Goal: Task Accomplishment & Management: Manage account settings

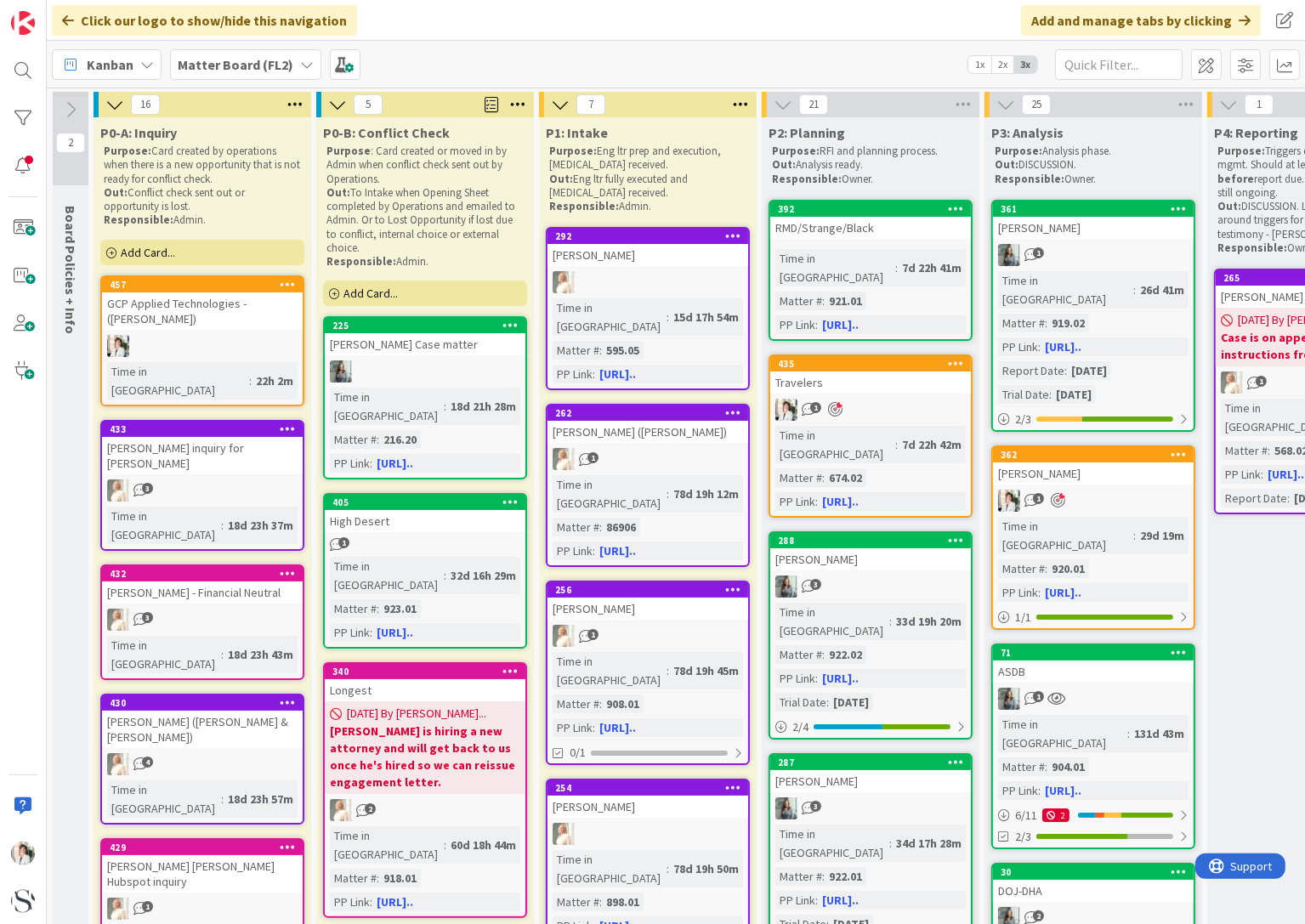
click at [259, 66] on b "Matter Board (FL2)" at bounding box center [235, 65] width 116 height 17
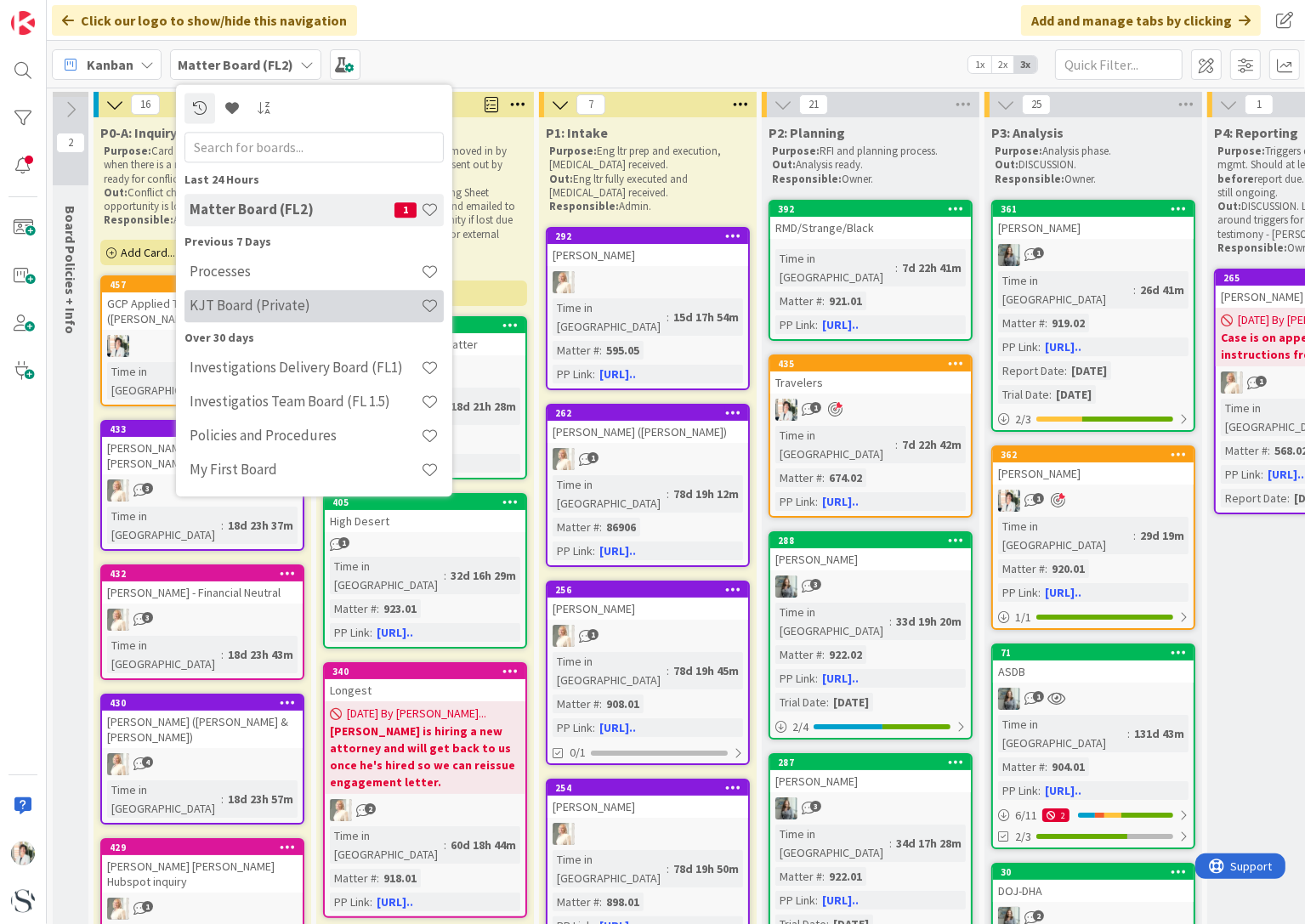
click at [232, 295] on div "KJT Board (Private)" at bounding box center [313, 305] width 259 height 32
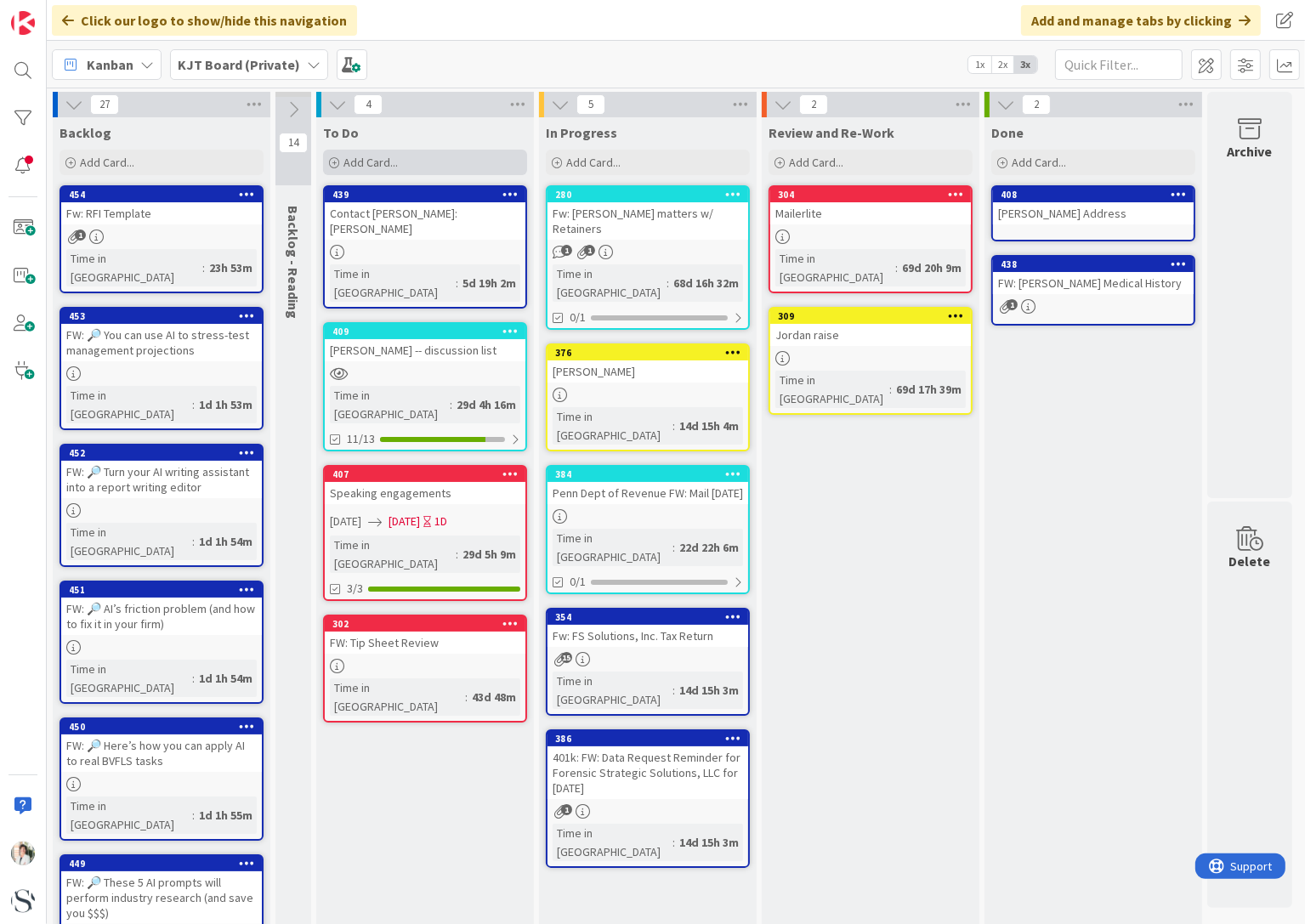
click at [367, 158] on span "Add Card..." at bounding box center [371, 162] width 55 height 15
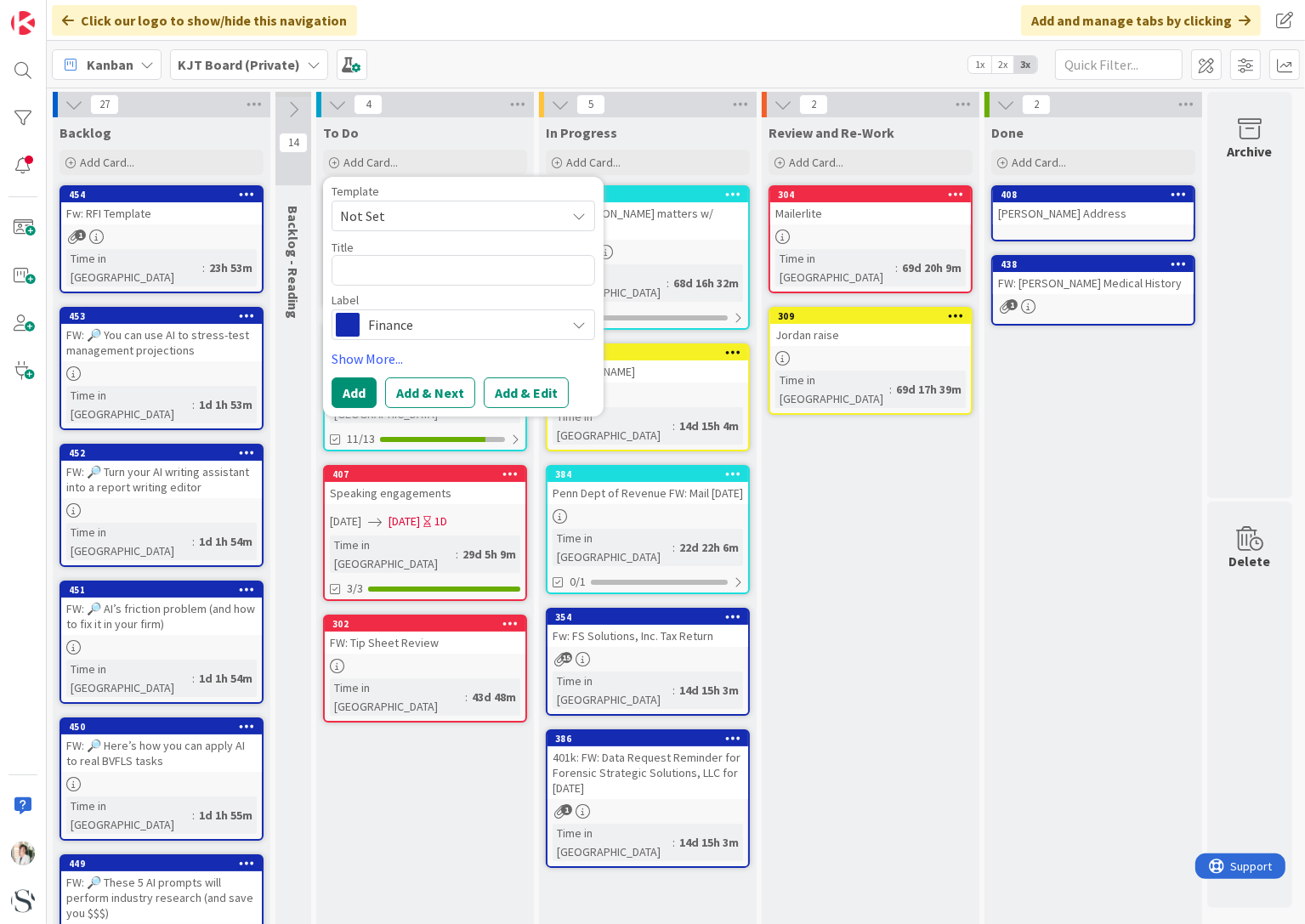
type textarea "x"
type textarea "R"
type textarea "x"
type textarea "Ra"
type textarea "x"
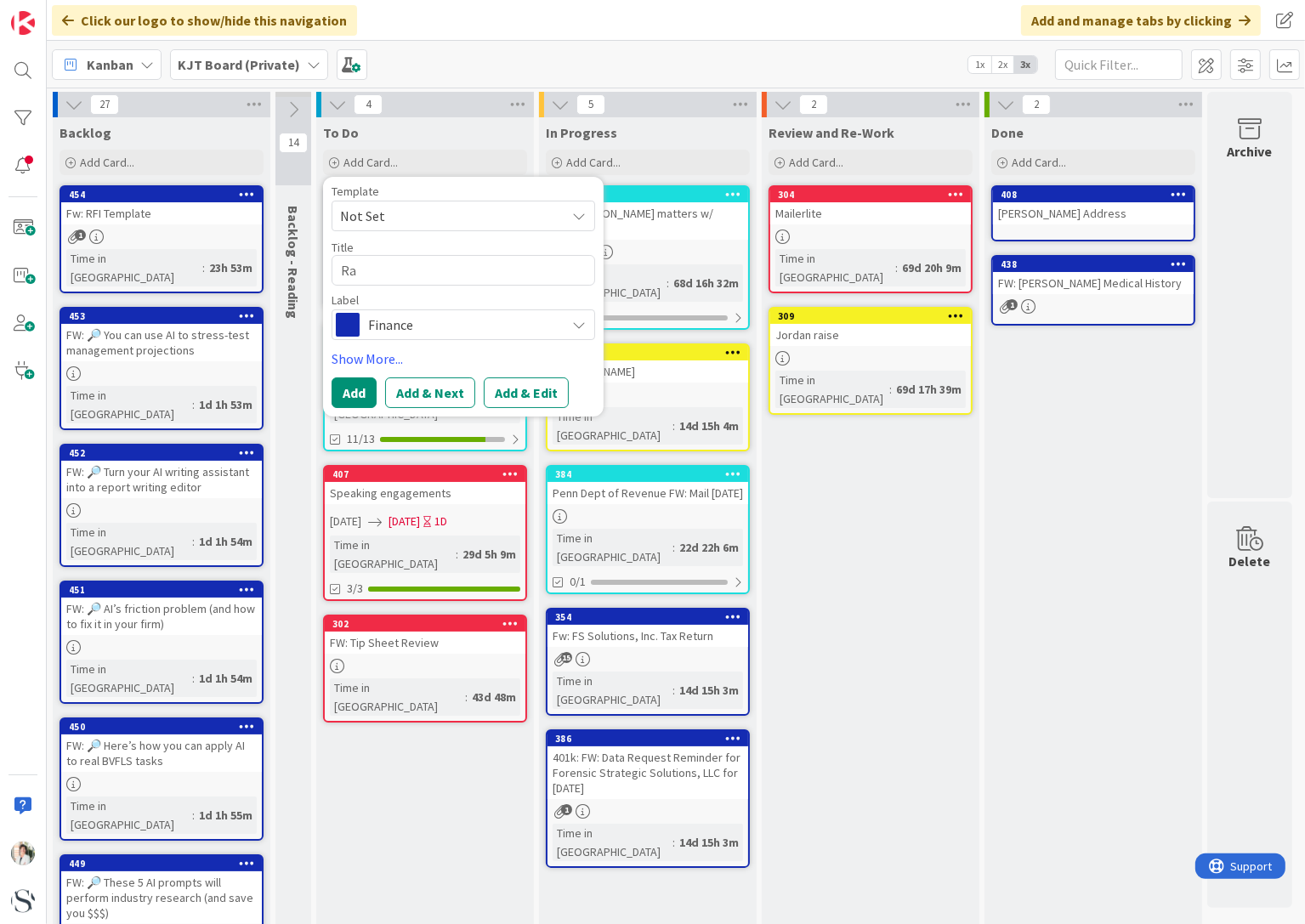
type textarea "Rac"
type textarea "x"
type textarea "Rach"
type textarea "x"
type textarea "Rache"
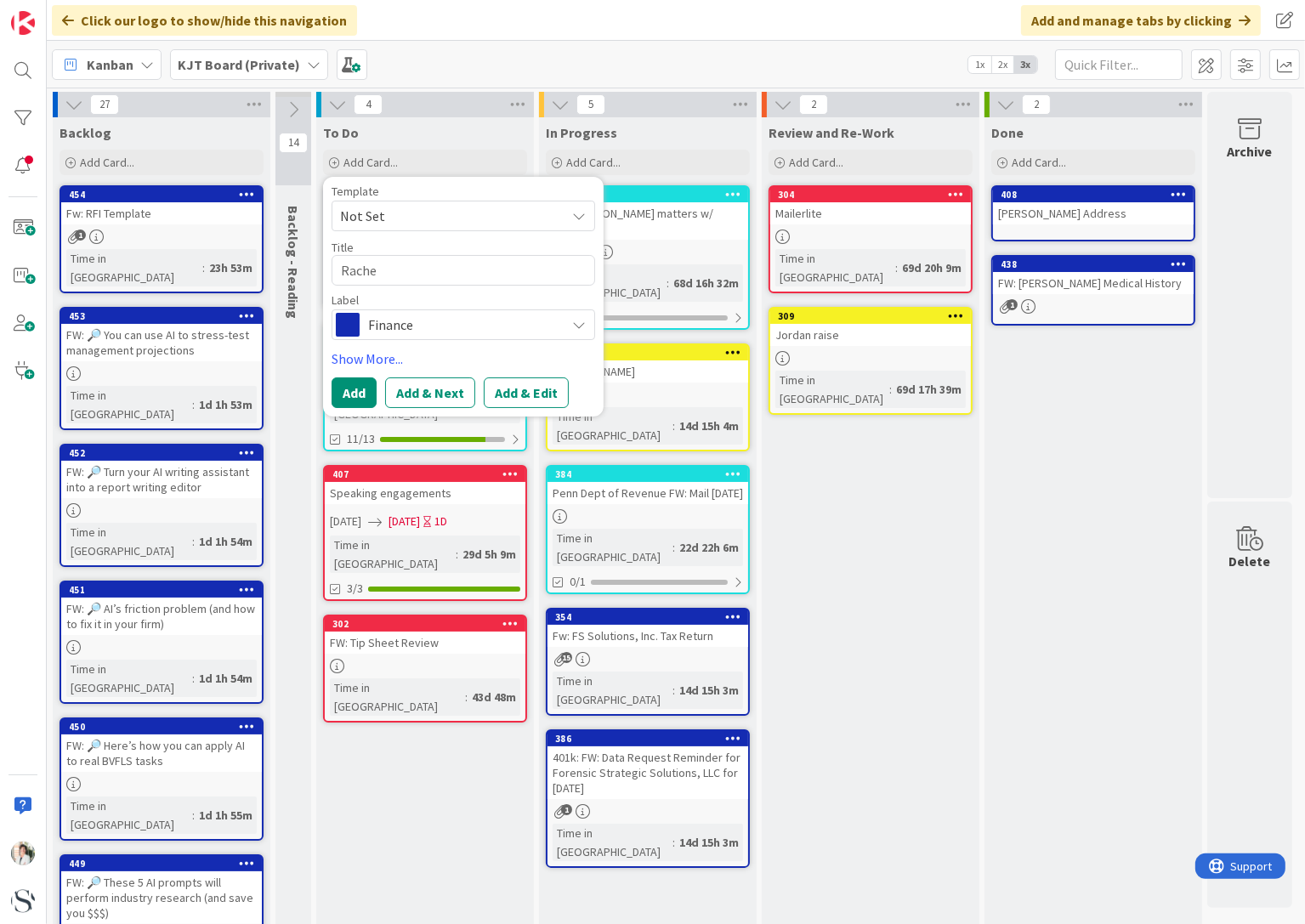
type textarea "x"
type textarea "Rachel"
click at [473, 323] on span "Finance" at bounding box center [462, 324] width 189 height 24
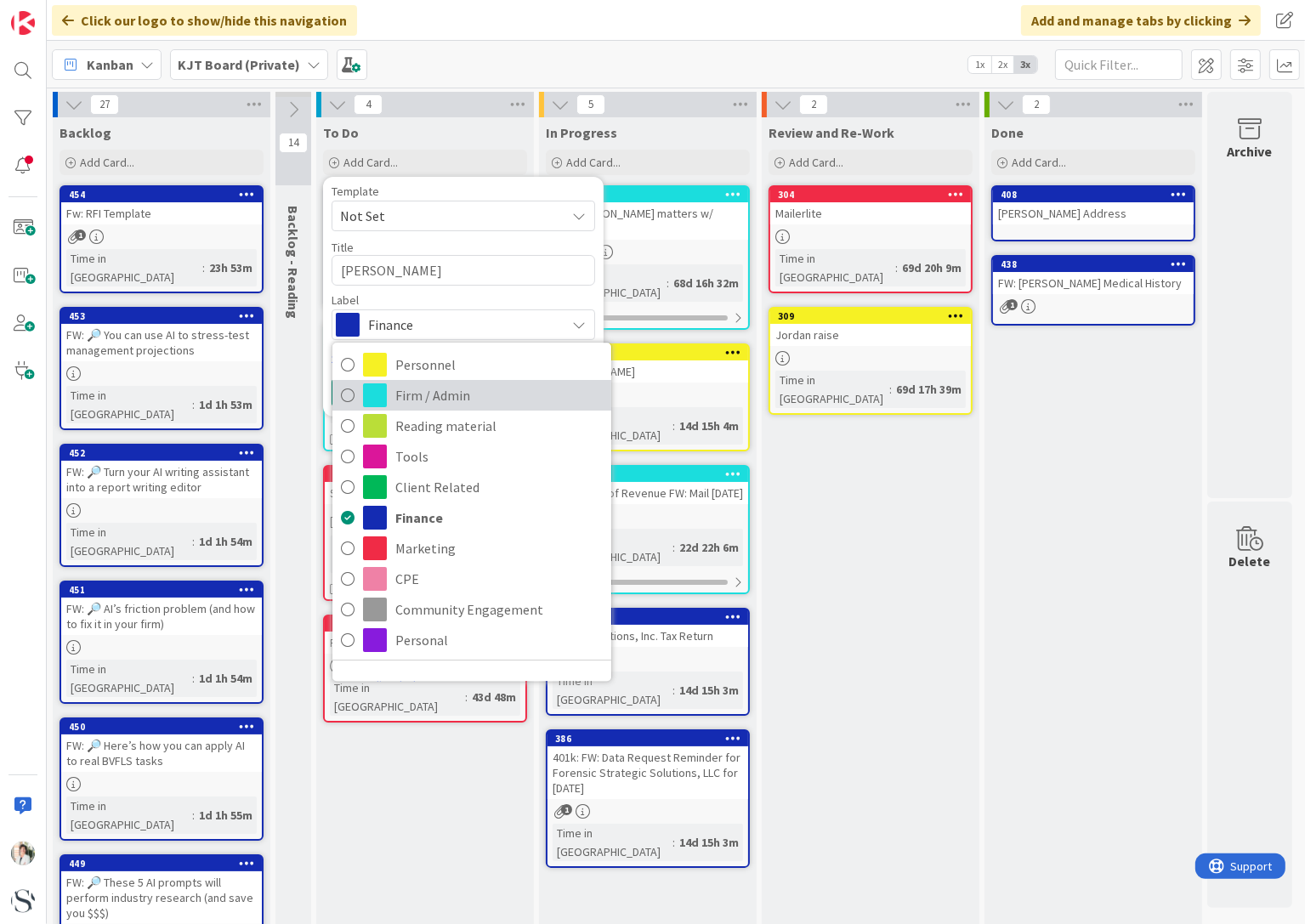
click at [346, 400] on icon at bounding box center [347, 395] width 14 height 26
type textarea "x"
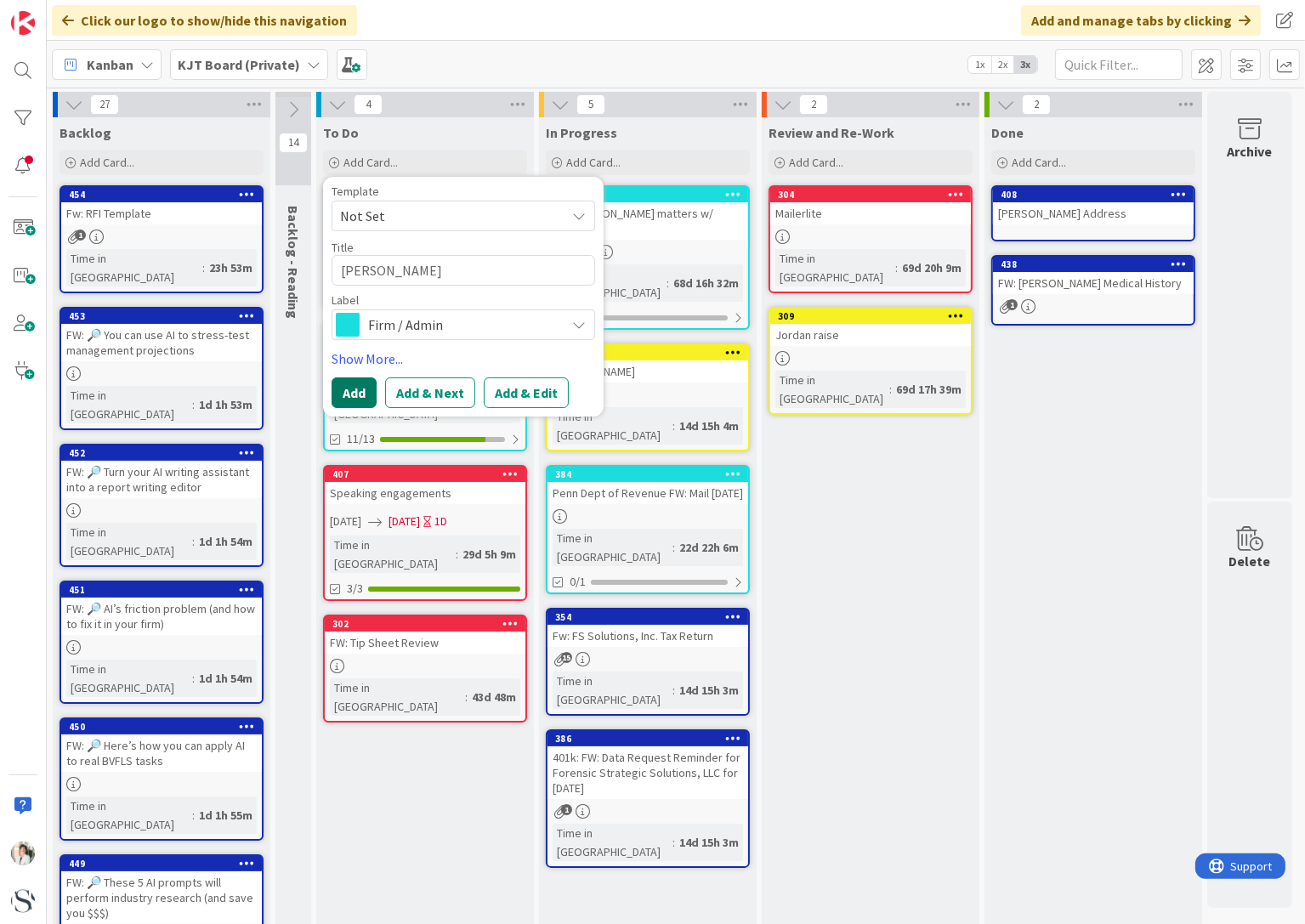
click at [361, 397] on button "Add" at bounding box center [354, 393] width 45 height 31
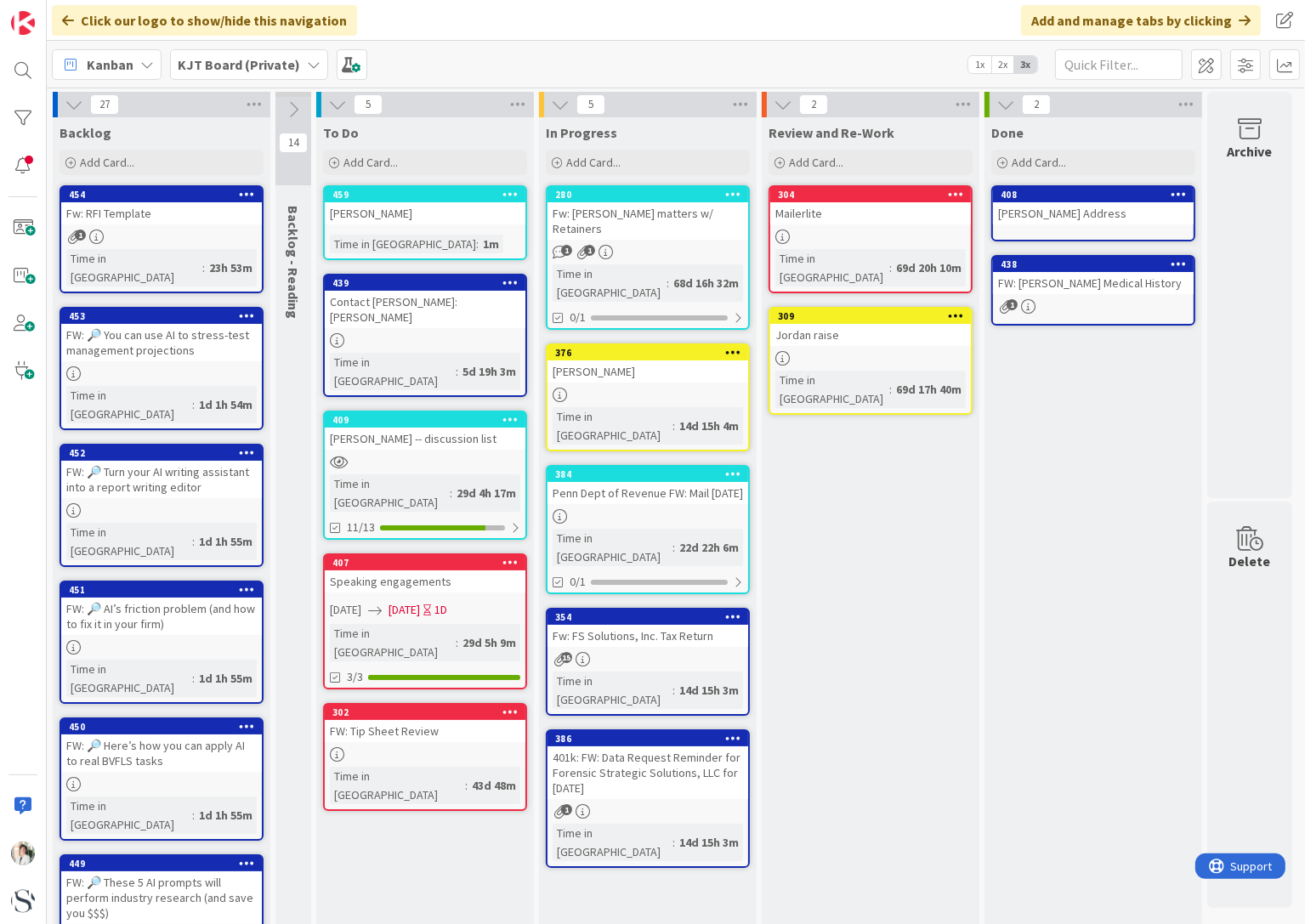
click at [399, 210] on div "Rachel" at bounding box center [425, 213] width 200 height 22
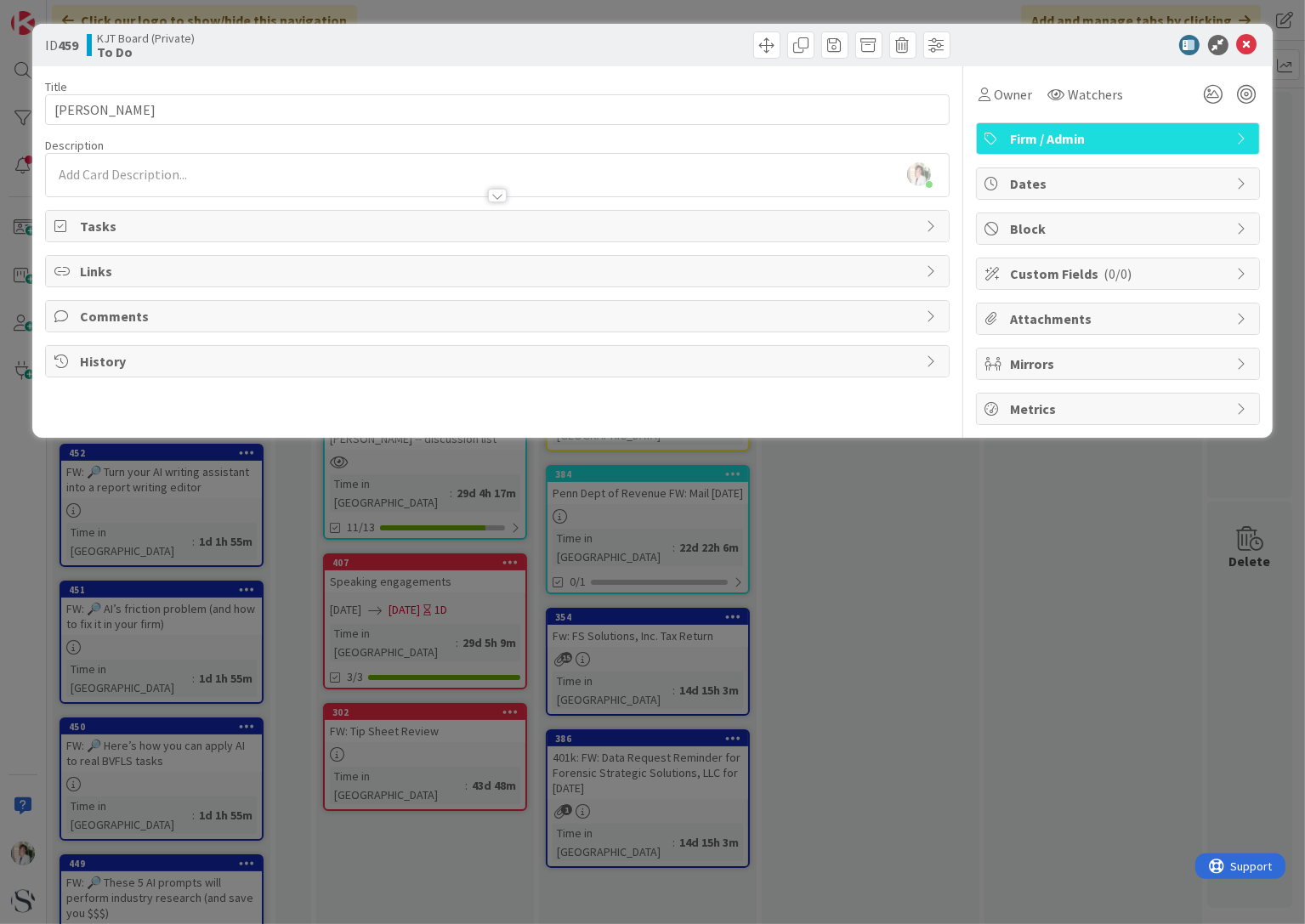
click at [116, 227] on span "Tasks" at bounding box center [498, 226] width 837 height 20
click at [101, 269] on button "Add Checklist" at bounding box center [114, 266] width 119 height 31
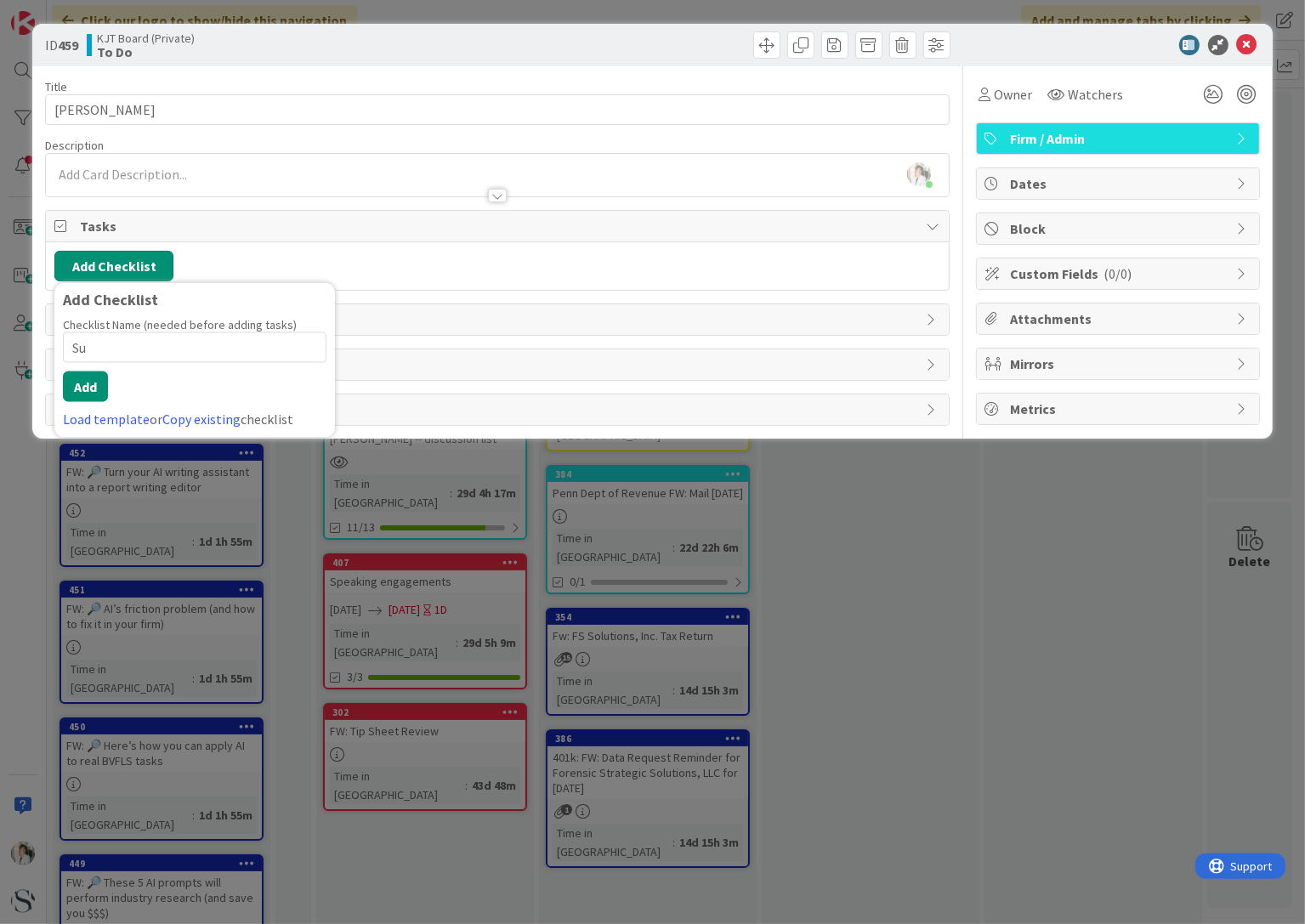
type input "S"
type input "Office set up"
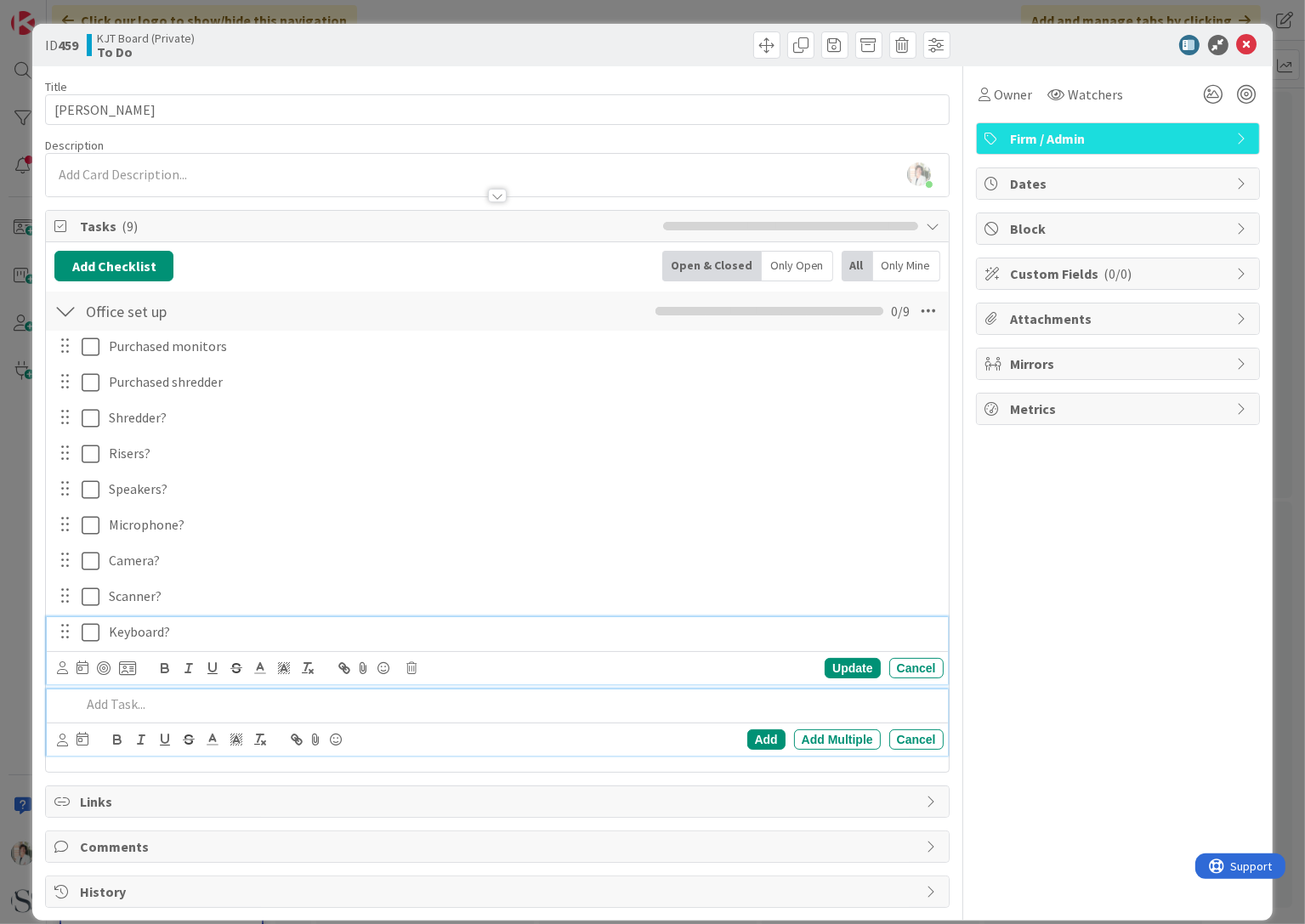
click at [163, 631] on p "Keyboard?" at bounding box center [522, 631] width 827 height 19
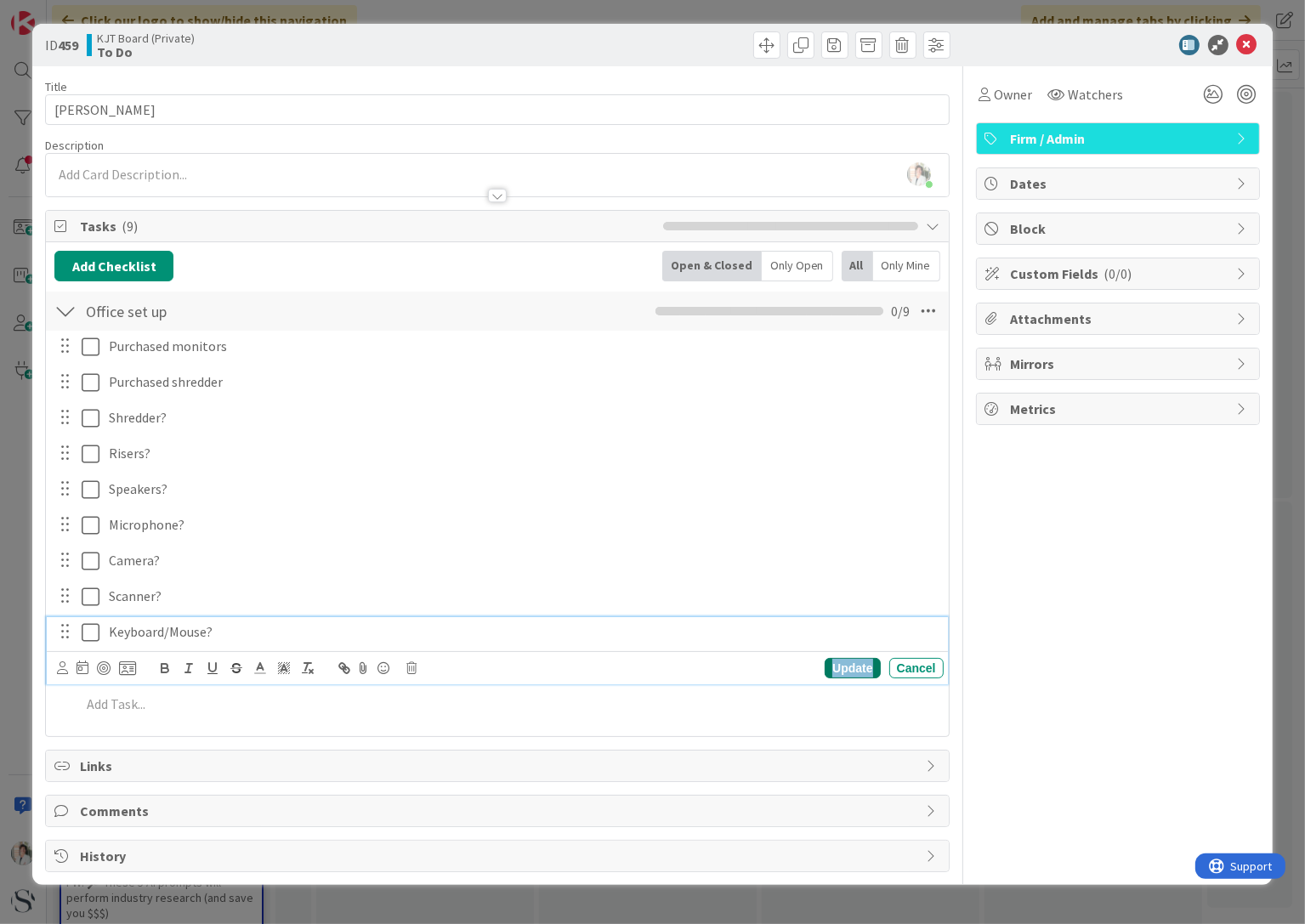
click at [866, 662] on div "Update" at bounding box center [852, 668] width 56 height 20
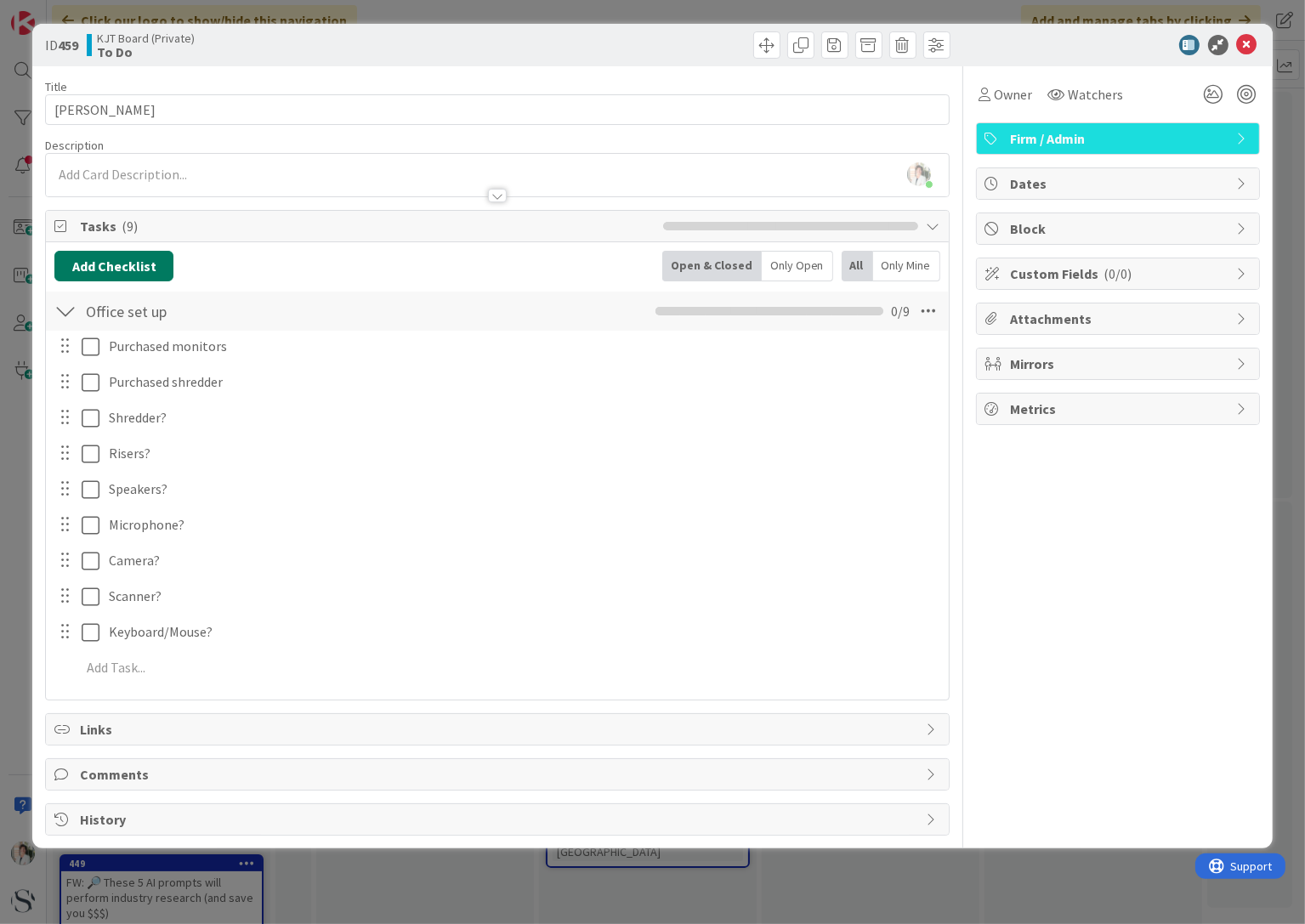
click at [108, 259] on button "Add Checklist" at bounding box center [114, 266] width 119 height 31
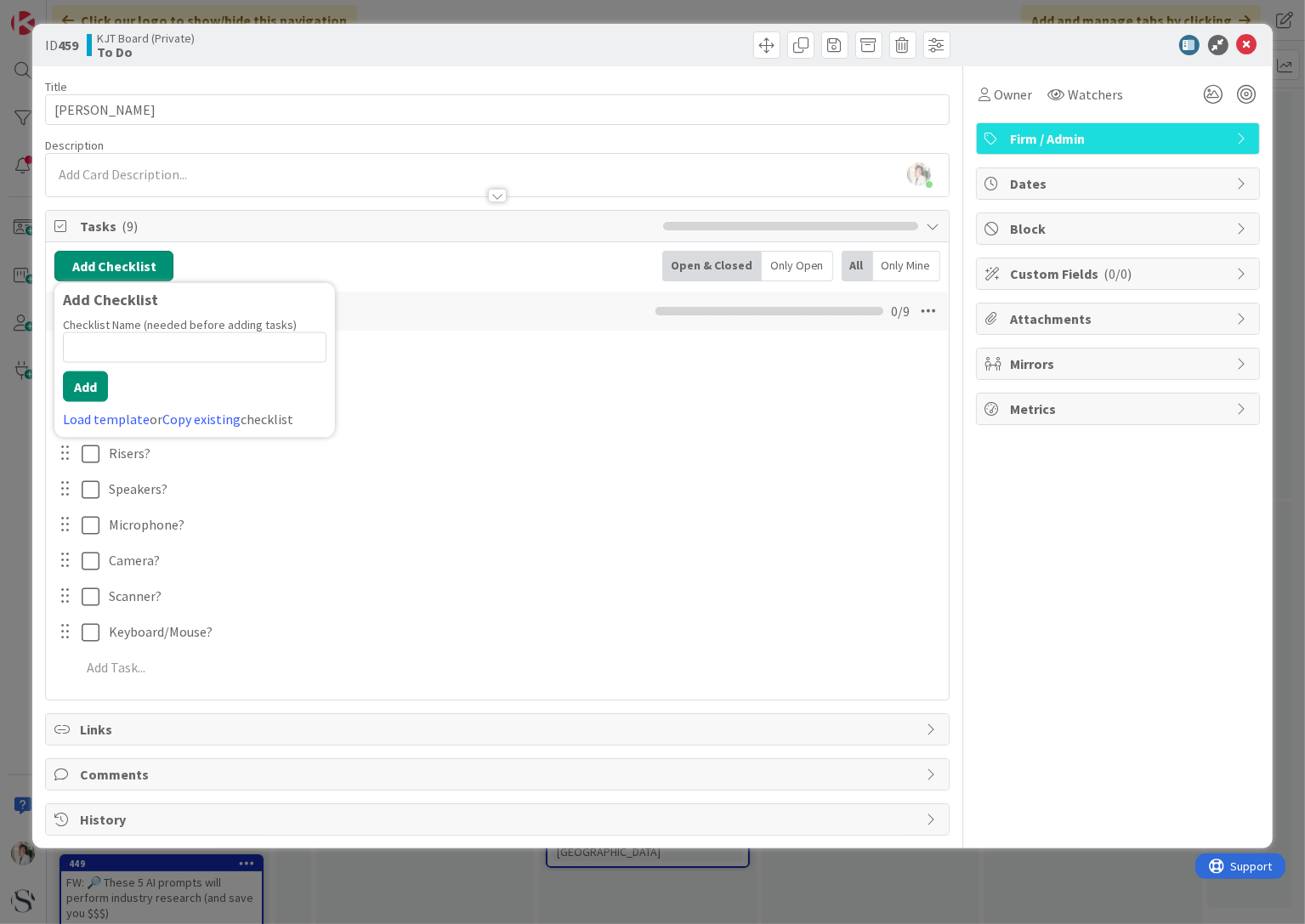
click at [108, 260] on button "Add Checklist" at bounding box center [114, 266] width 119 height 31
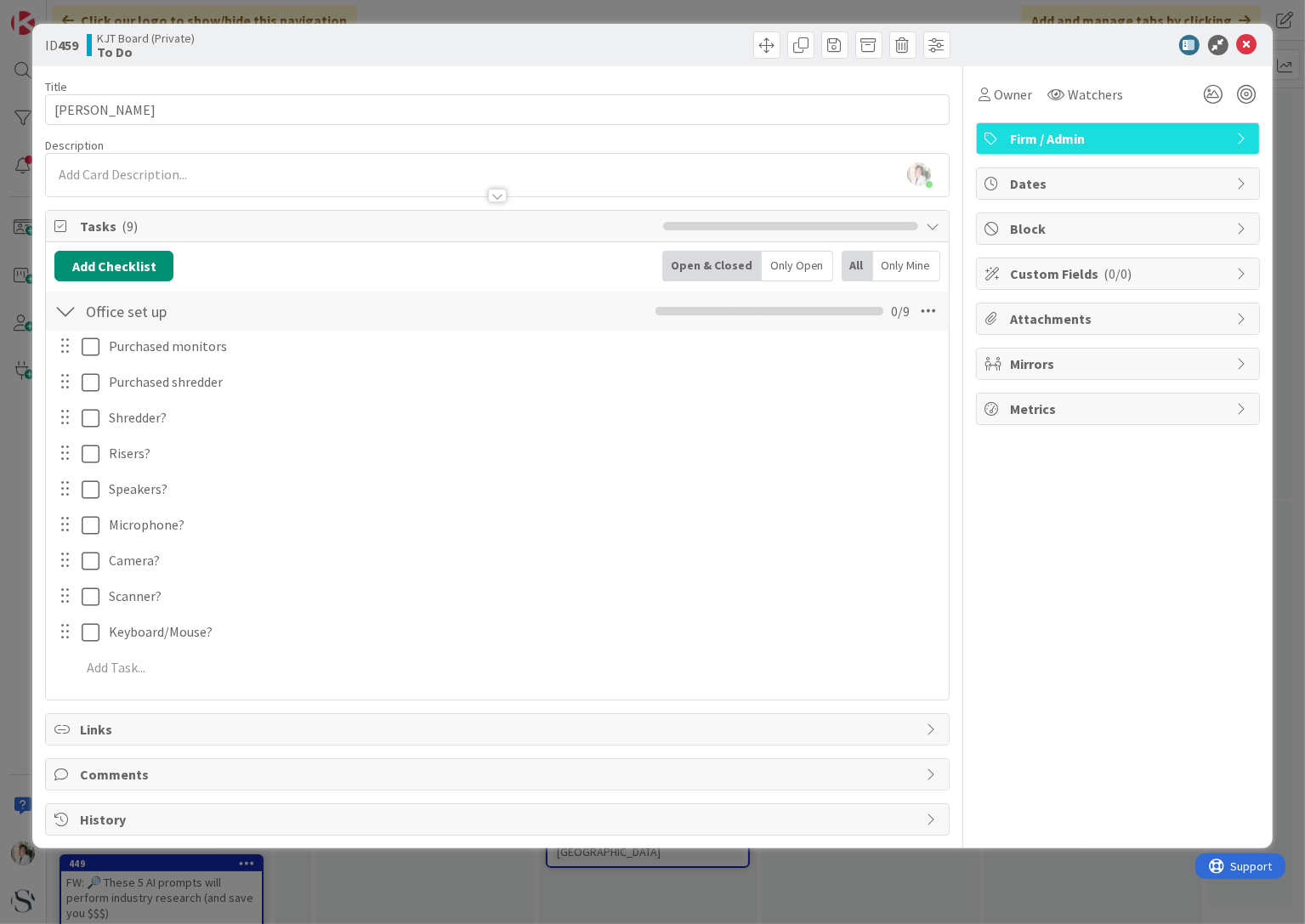
click at [360, 285] on div "Add Checklist Back Open & Closed Only Open All Only Mine Office set up Checklis…" at bounding box center [497, 470] width 885 height 440
click at [99, 267] on button "Add Checklist" at bounding box center [114, 266] width 119 height 31
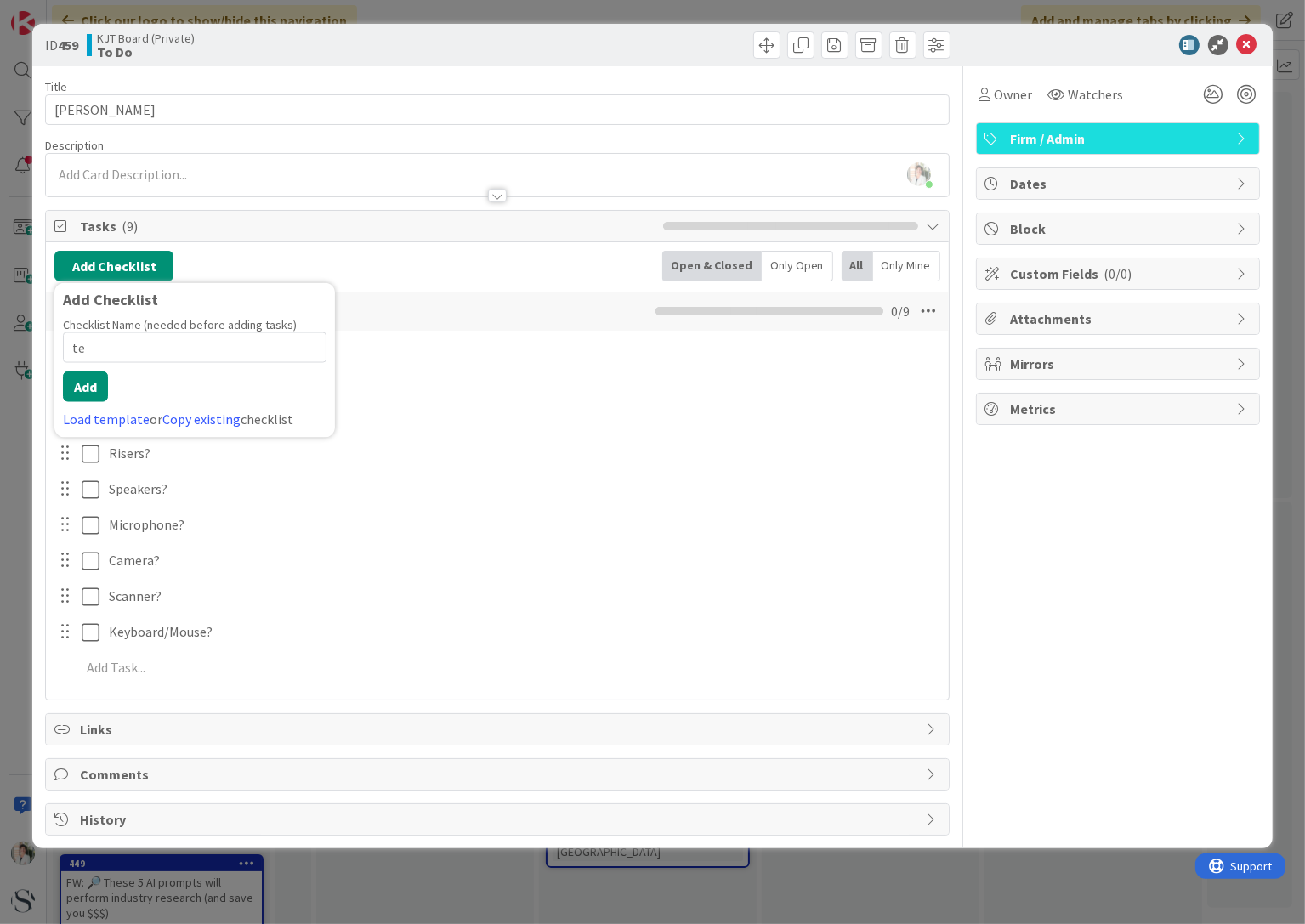
type input "t"
type input "Tech subscriptions"
click at [87, 378] on button "Add" at bounding box center [85, 387] width 45 height 31
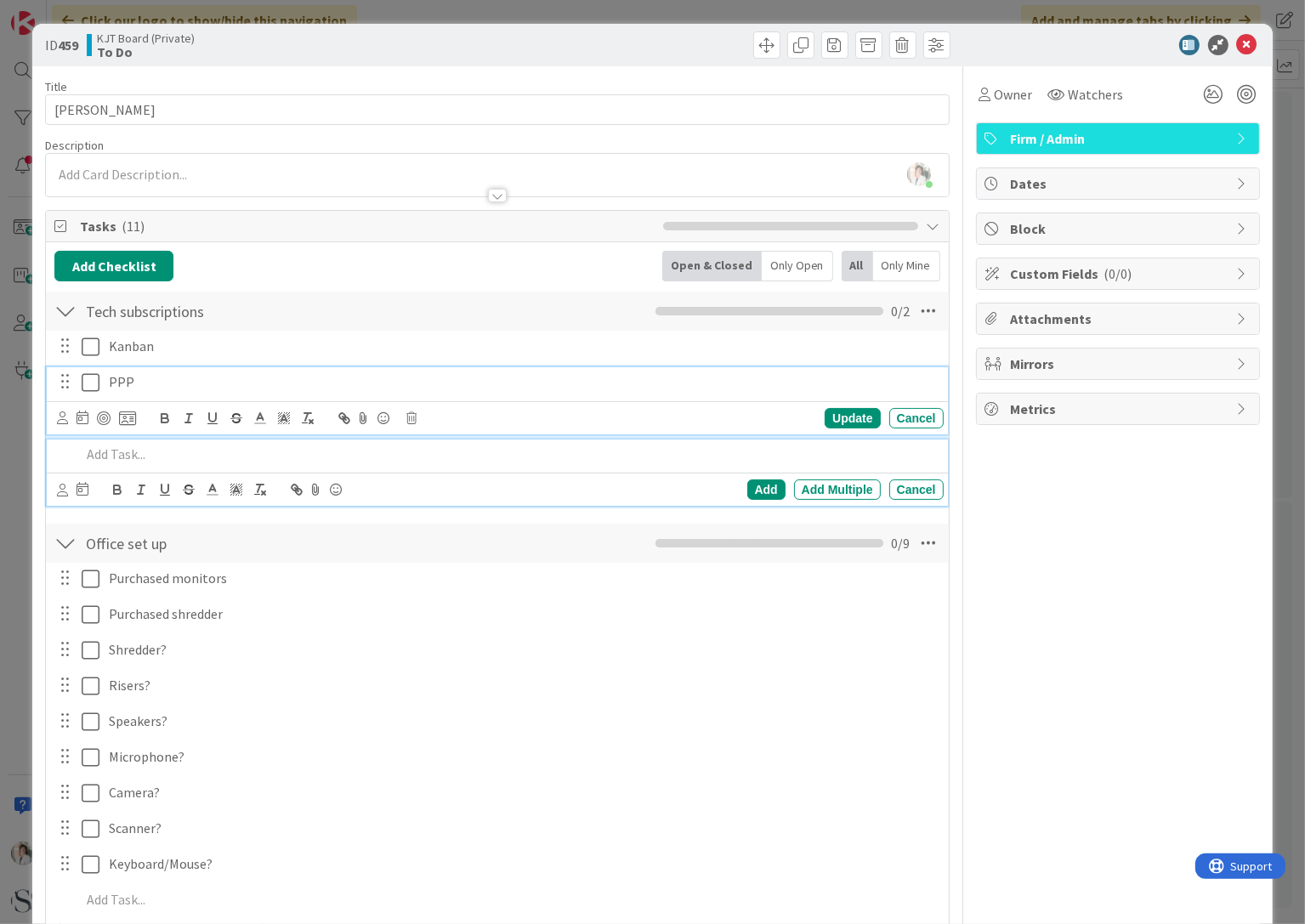
click at [146, 381] on p "PPP" at bounding box center [522, 381] width 827 height 19
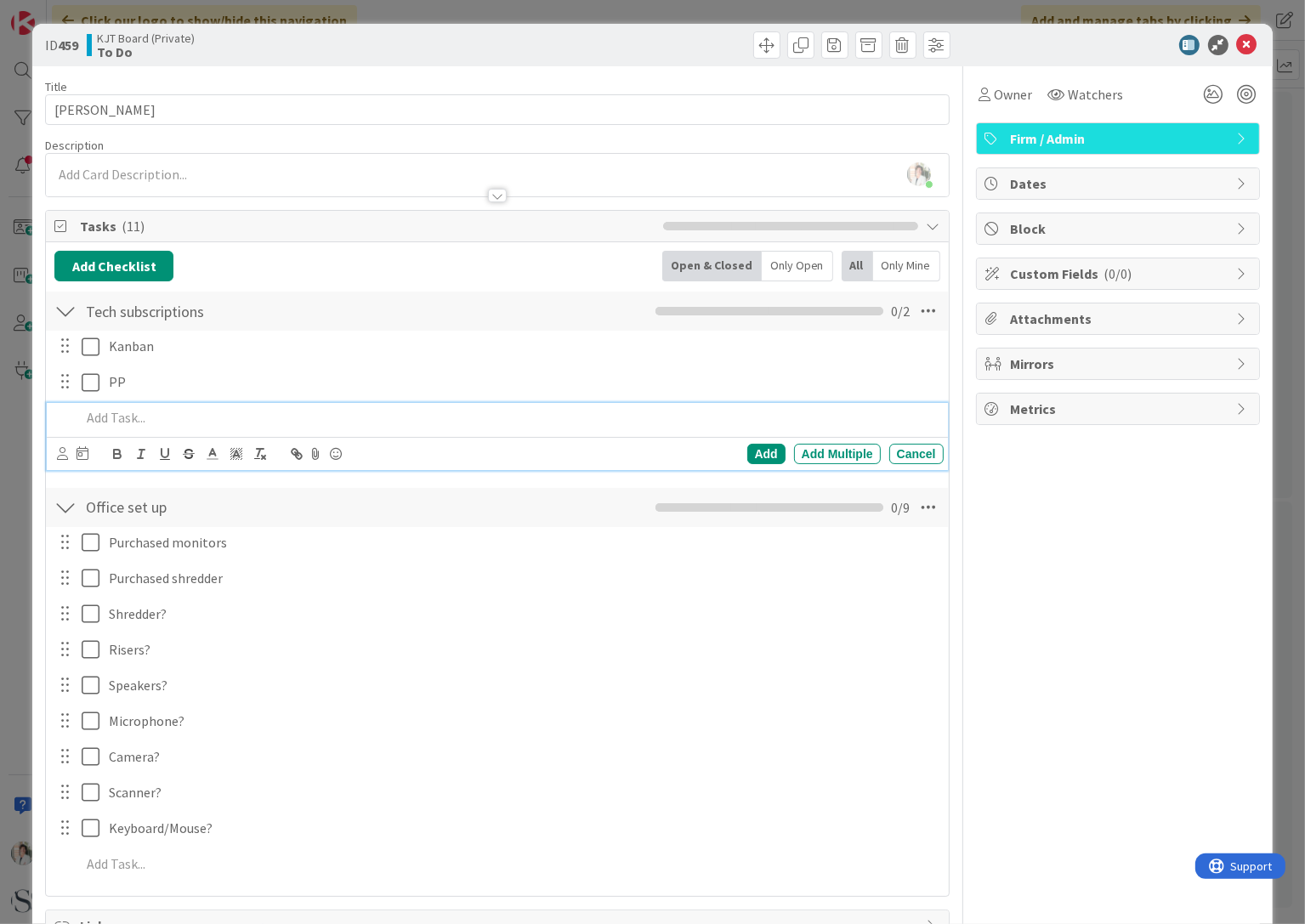
click at [110, 410] on p at bounding box center [509, 417] width 855 height 19
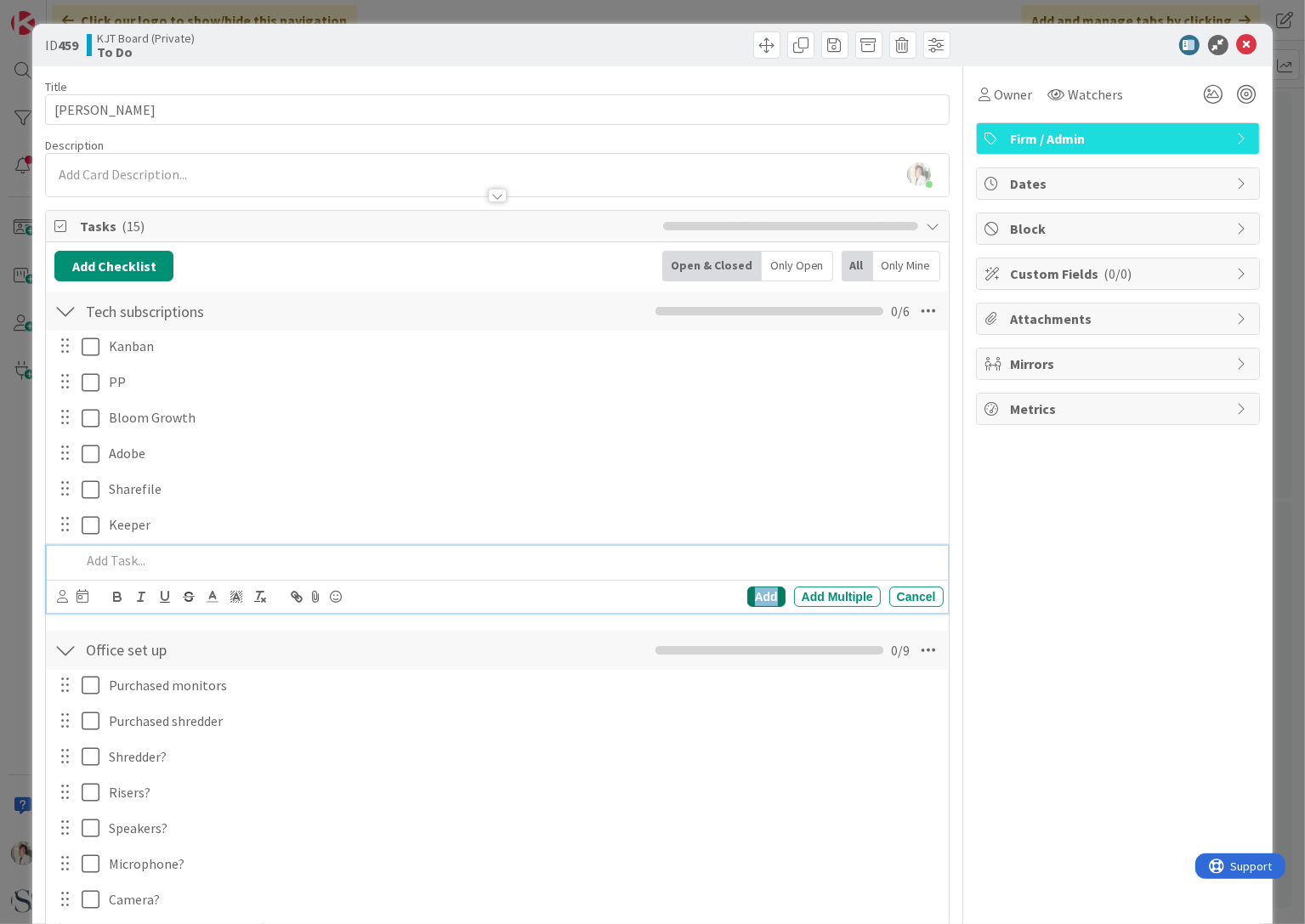
click at [763, 600] on div "Add" at bounding box center [766, 597] width 38 height 20
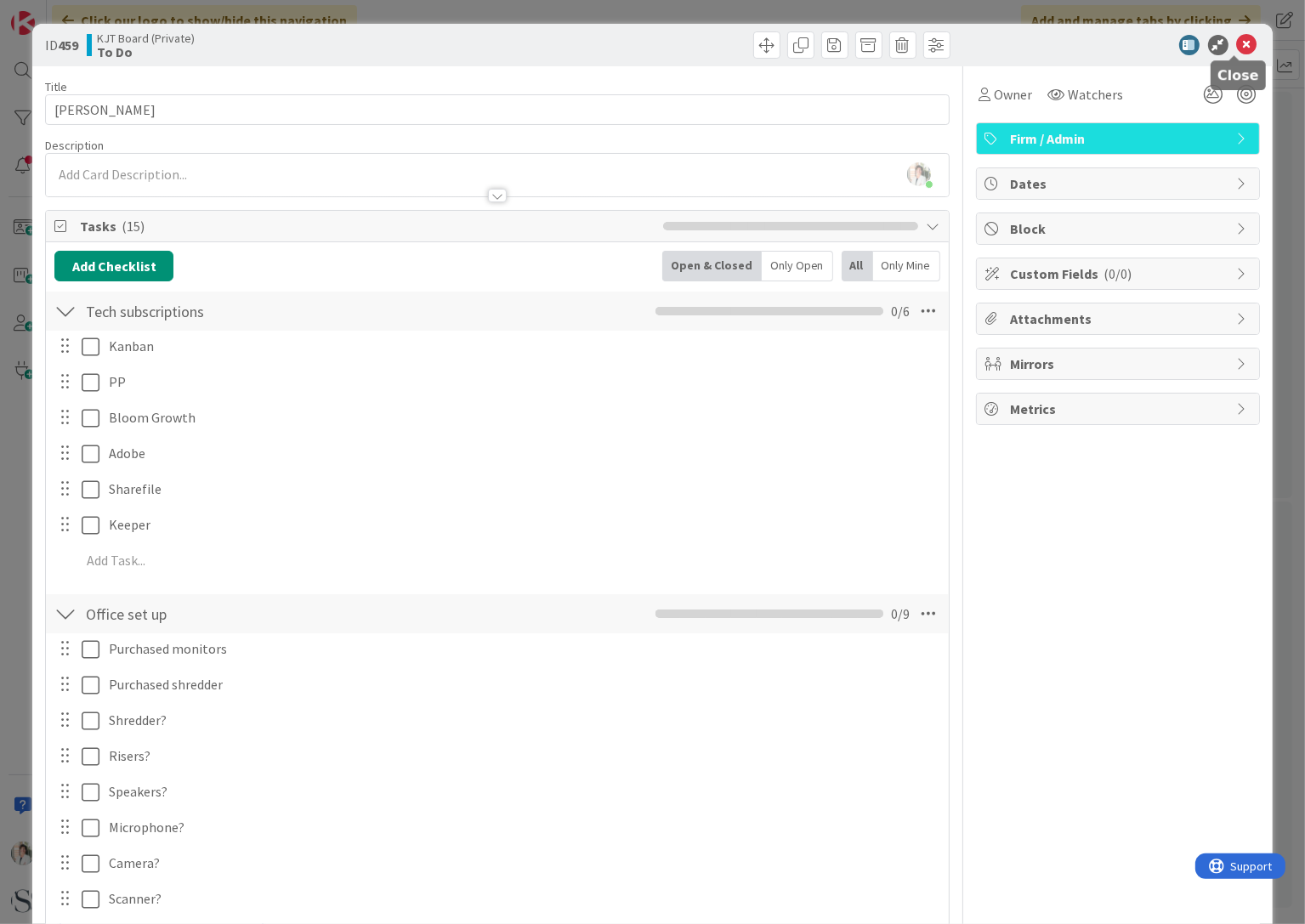
click at [1237, 46] on icon at bounding box center [1247, 45] width 20 height 20
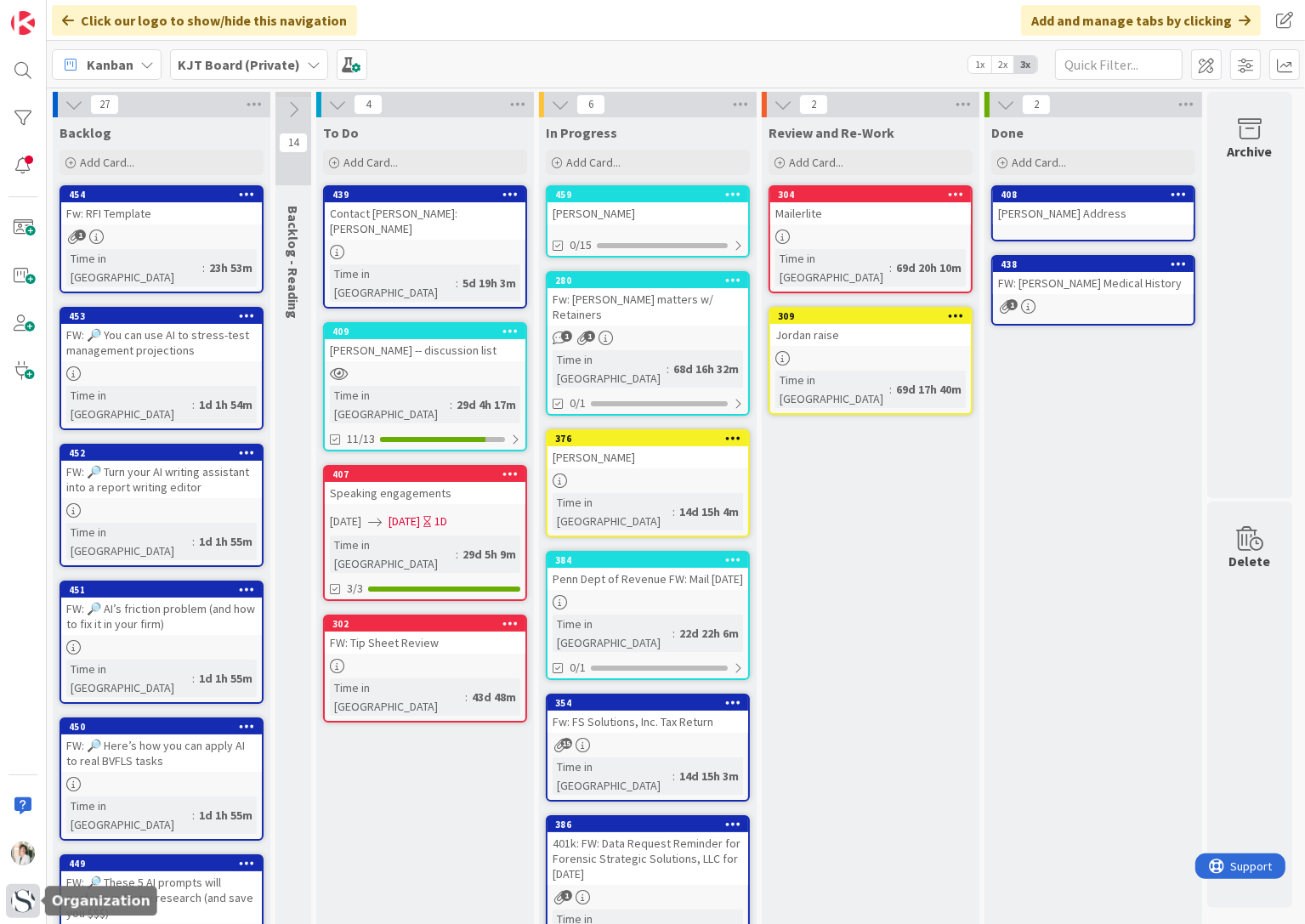
click at [24, 898] on img at bounding box center [23, 901] width 24 height 24
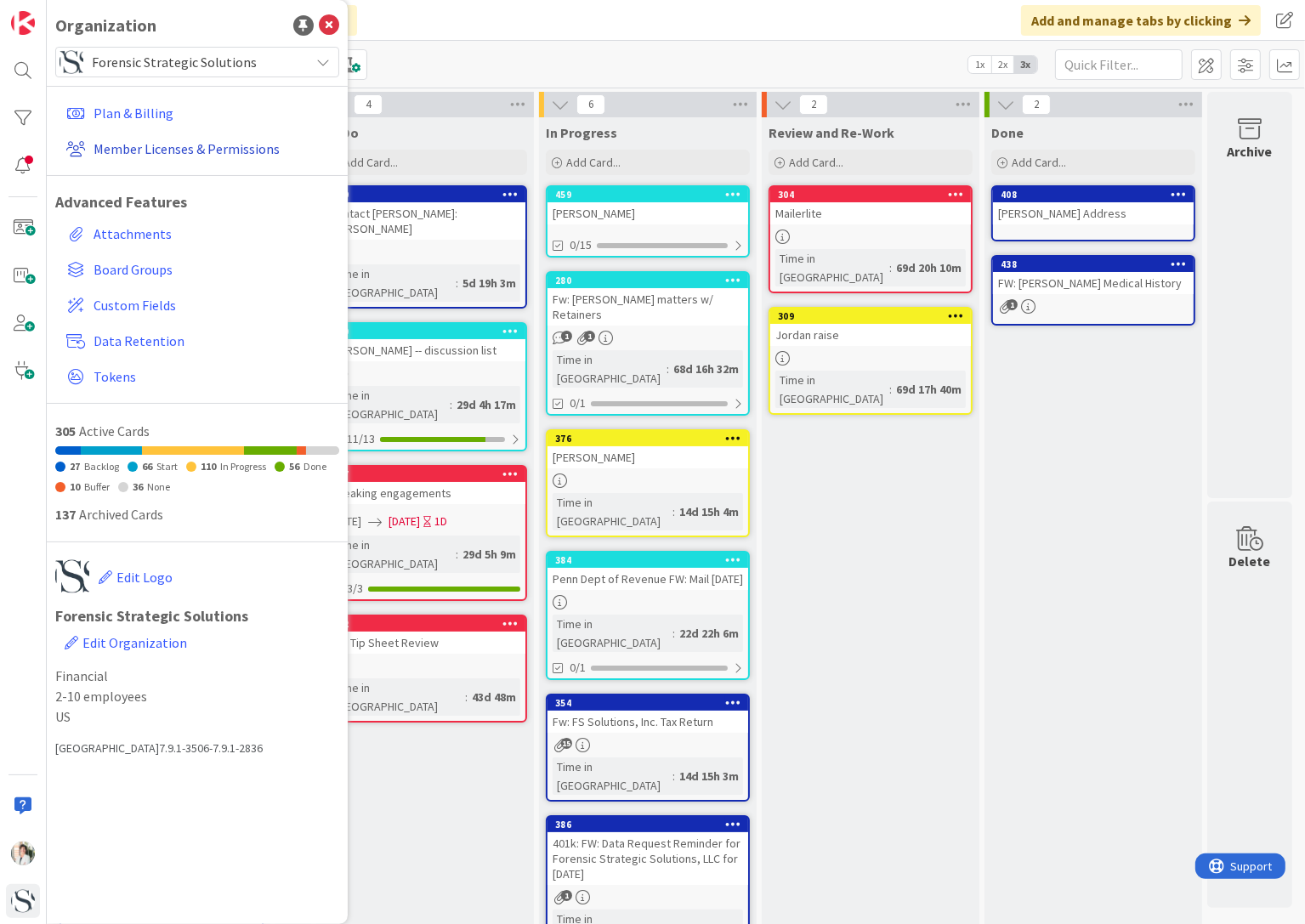
click at [151, 149] on link "Member Licenses & Permissions" at bounding box center [199, 149] width 280 height 31
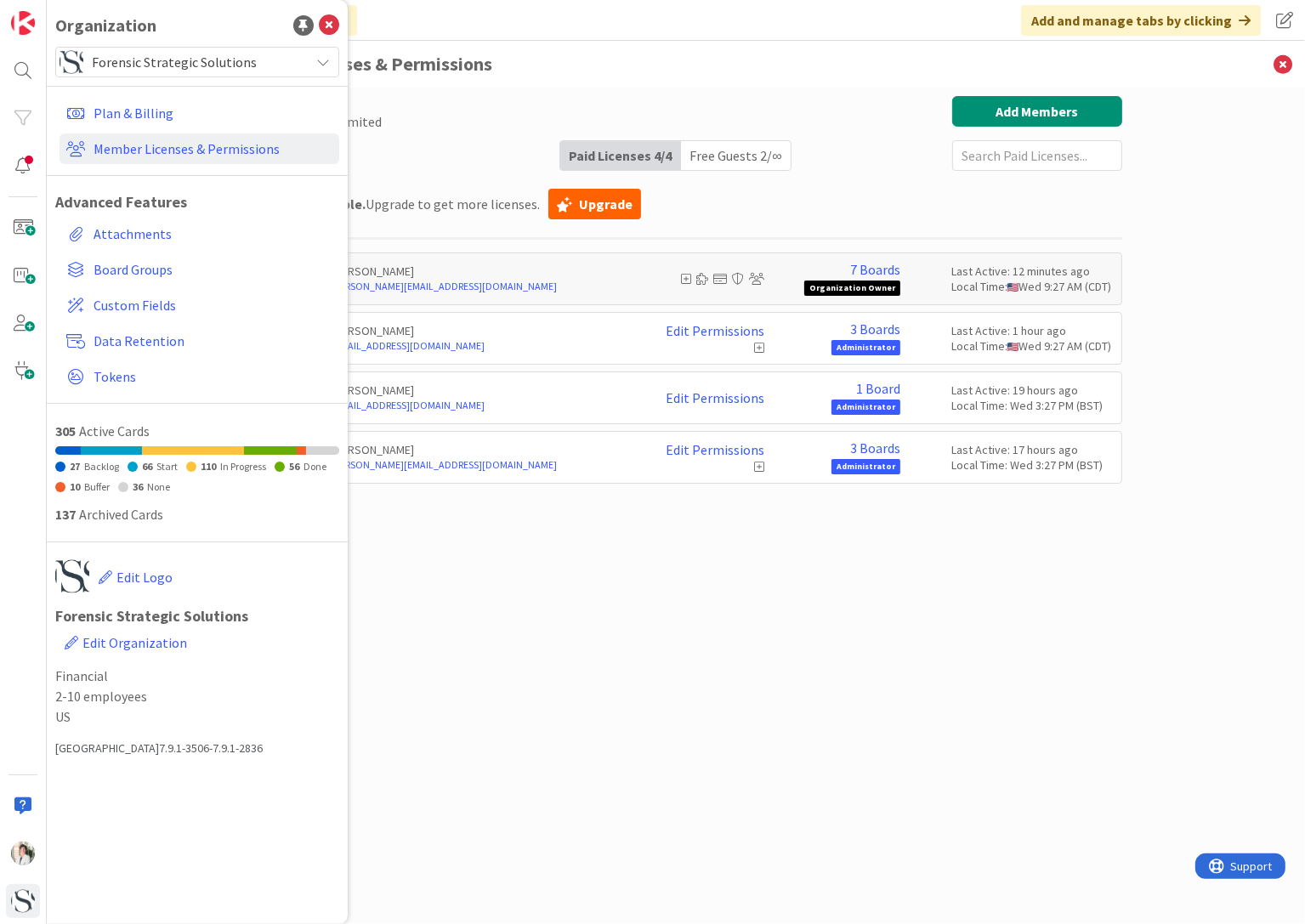
click at [748, 697] on div "Paid Available: 0 Free Available: Unlimited Name Paid Licenses 4 / 4 Free Guest…" at bounding box center [675, 488] width 892 height 785
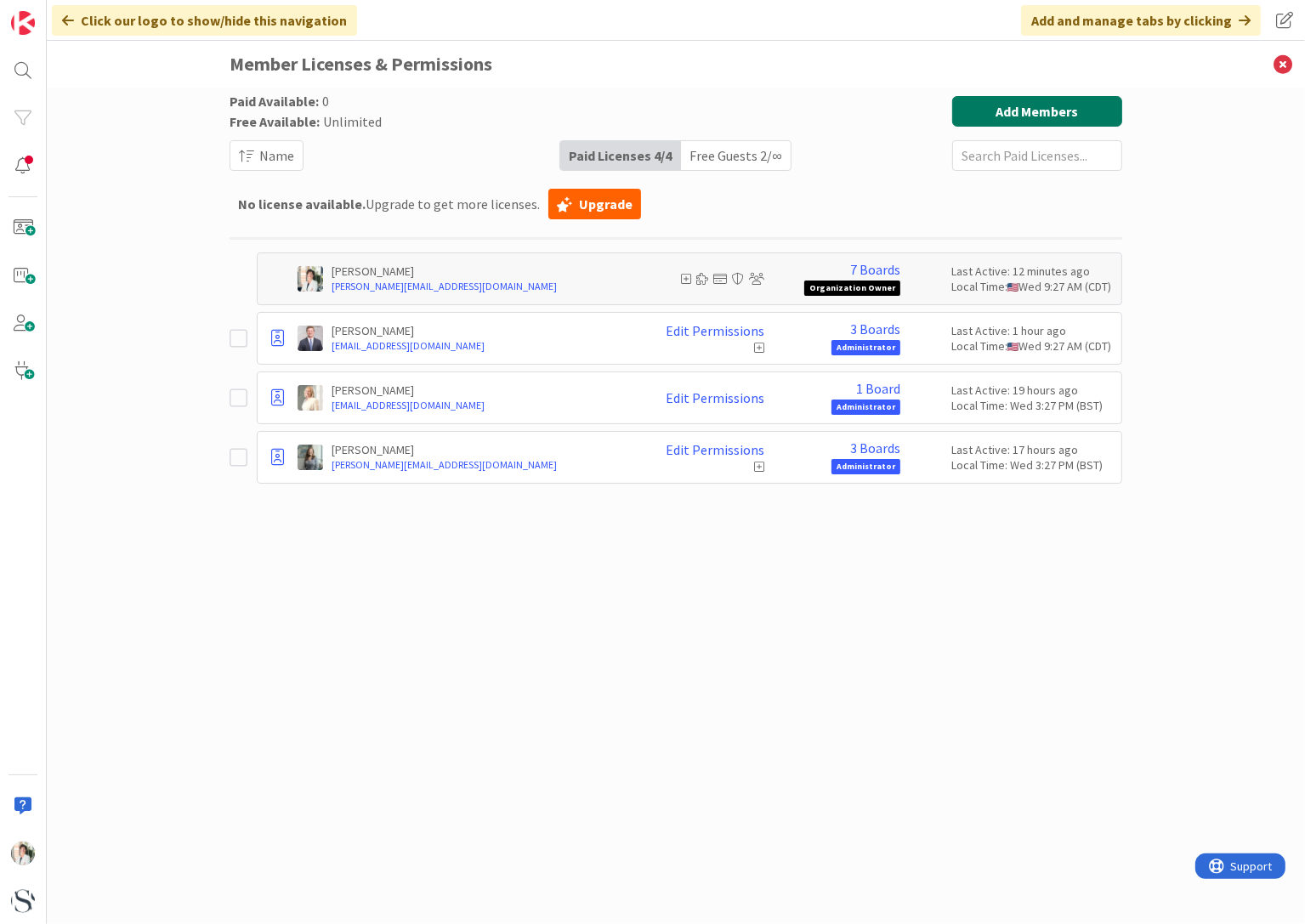
click at [1034, 106] on button "Add Members" at bounding box center [1037, 111] width 170 height 31
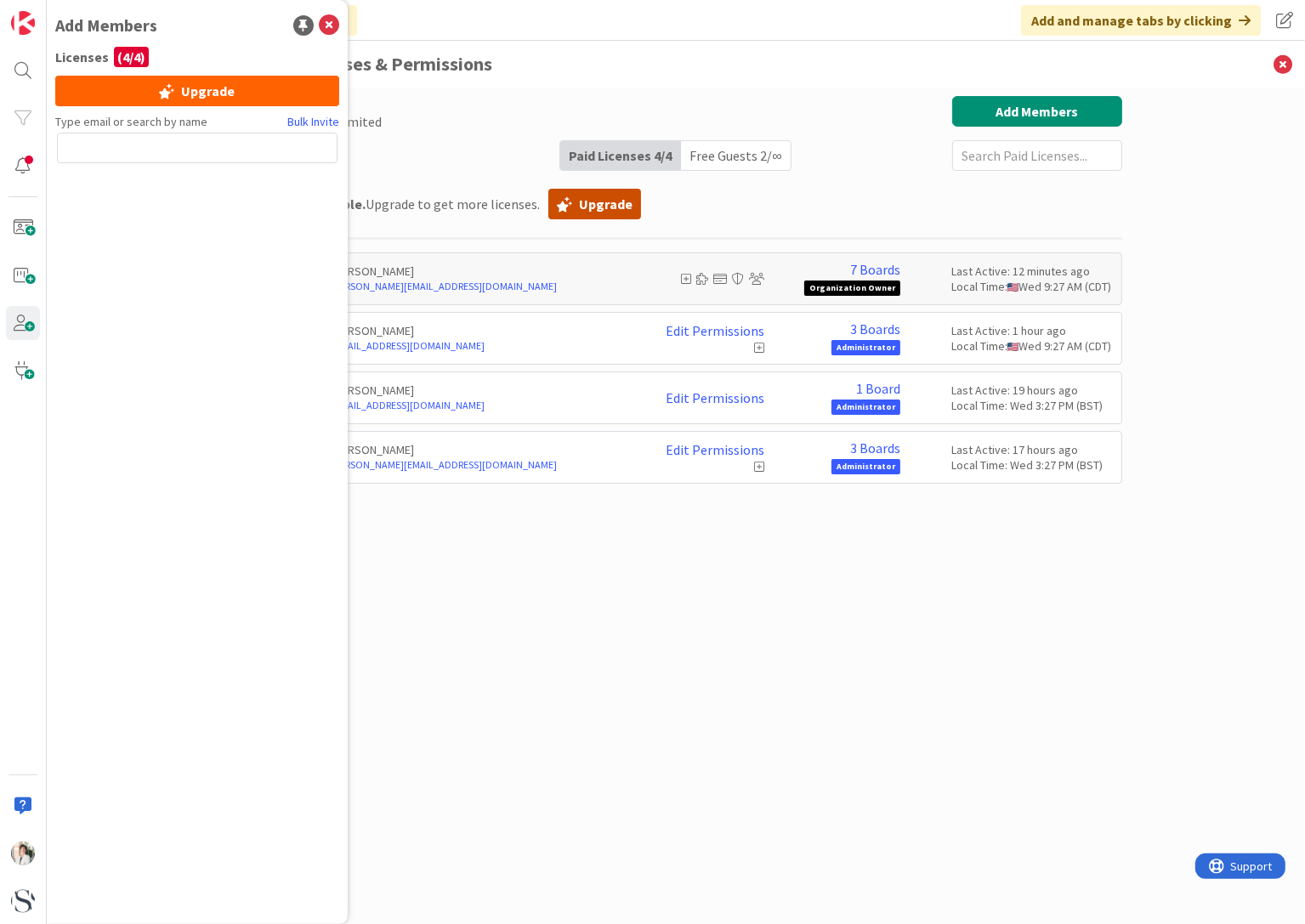
click at [569, 208] on link "Upgrade" at bounding box center [595, 204] width 93 height 31
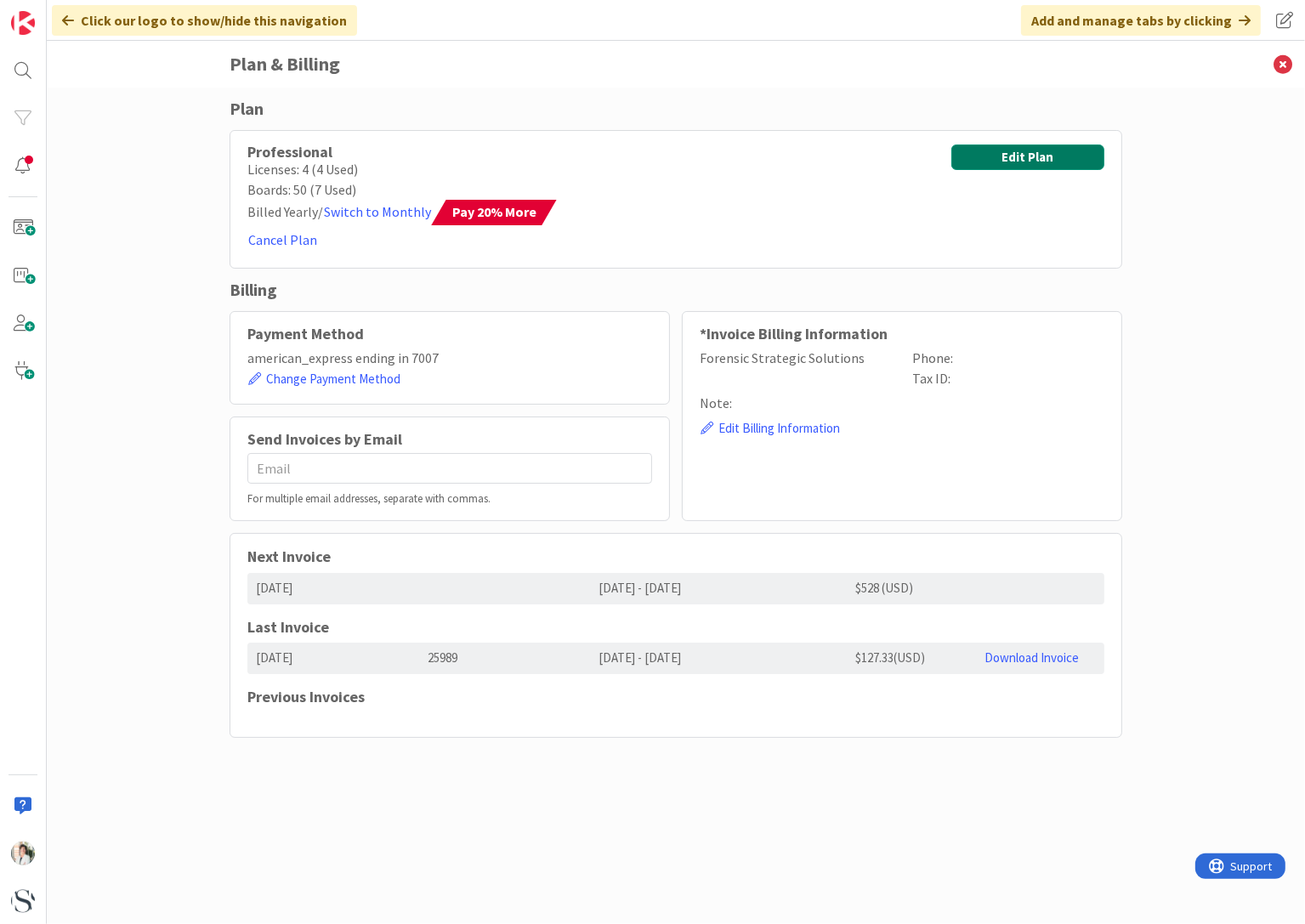
click at [1020, 160] on button "Edit Plan" at bounding box center [1028, 158] width 153 height 26
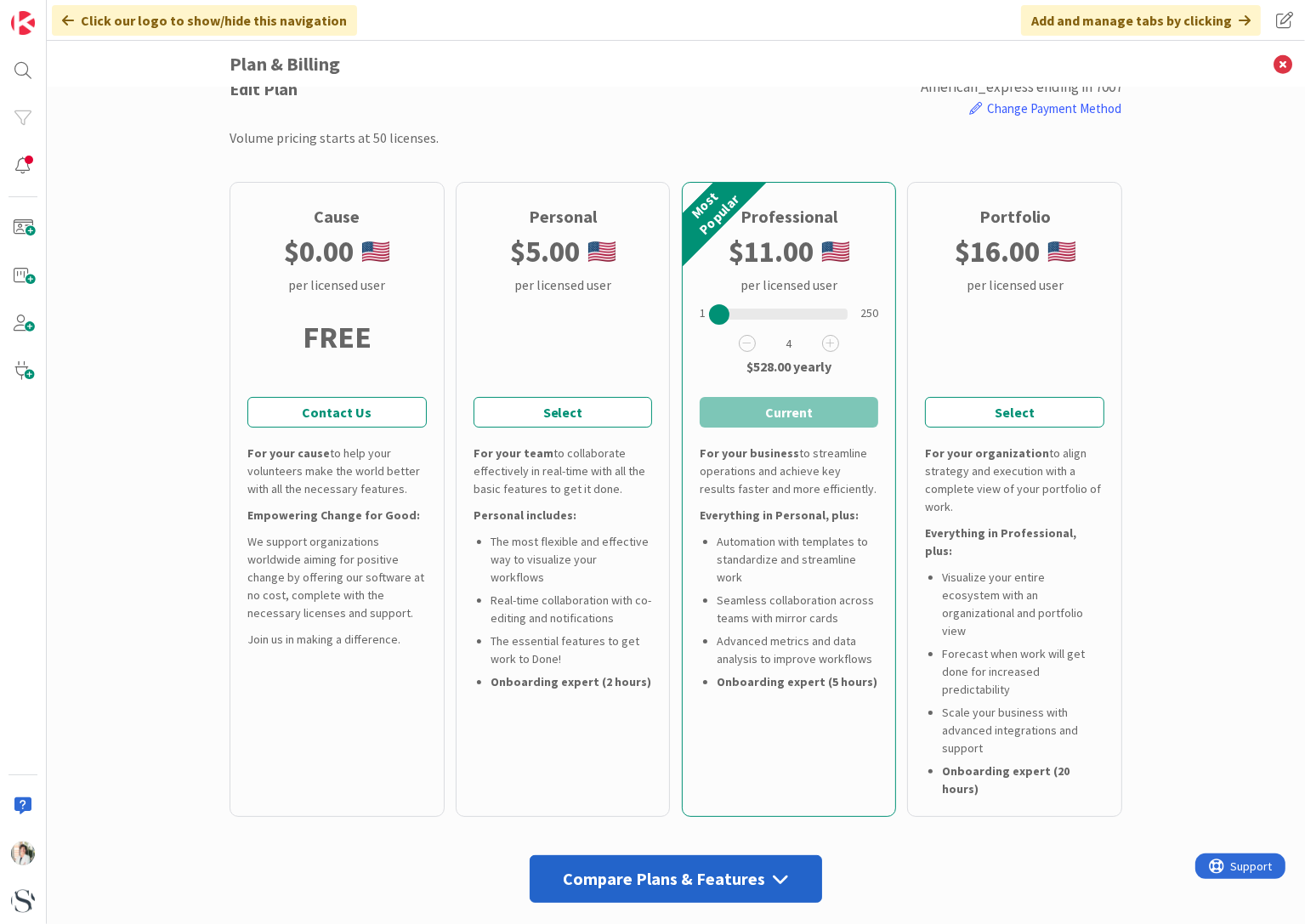
scroll to position [170, 0]
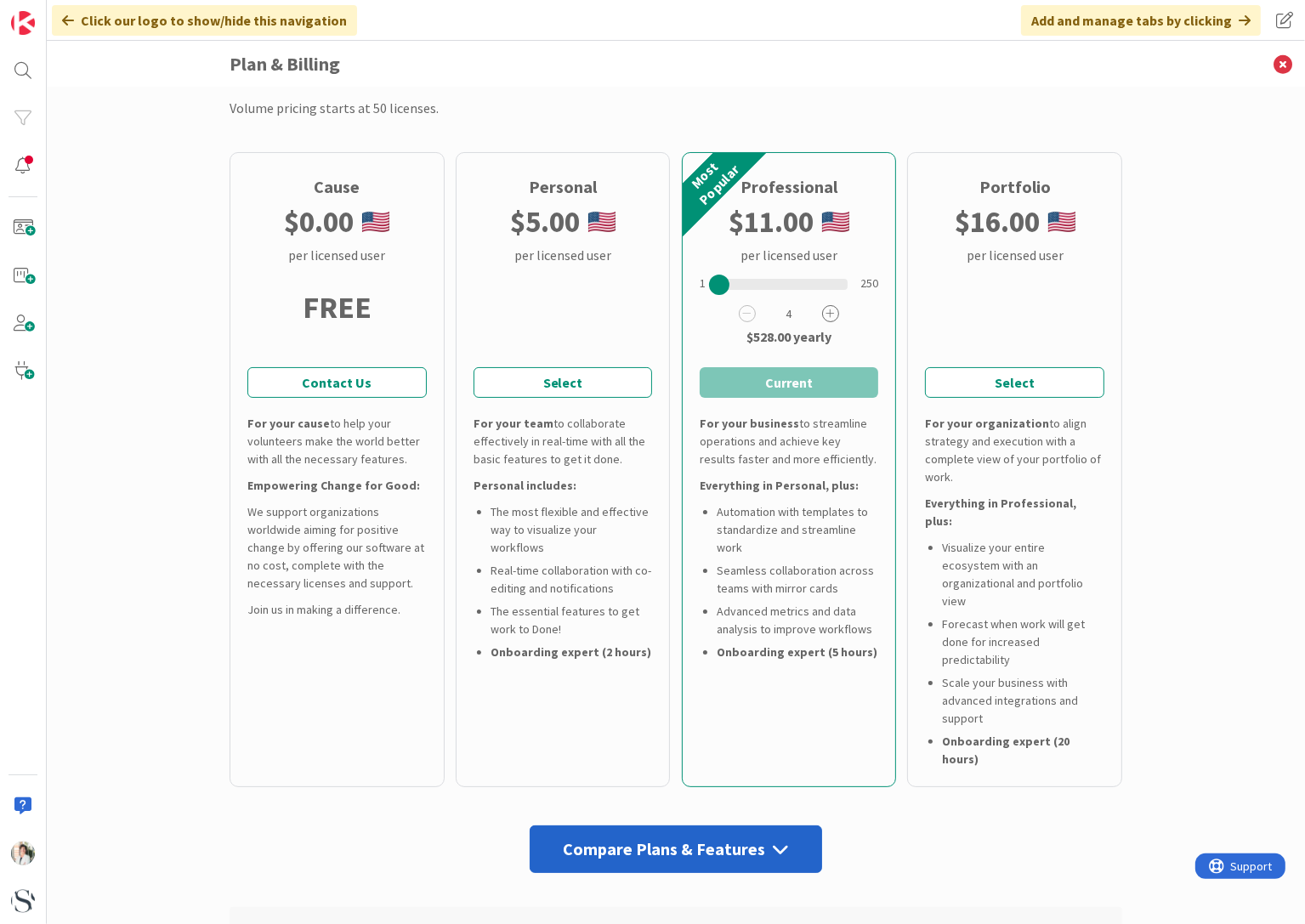
click at [824, 310] on icon at bounding box center [830, 313] width 17 height 17
click at [754, 383] on button "Select and Continue" at bounding box center [789, 383] width 180 height 31
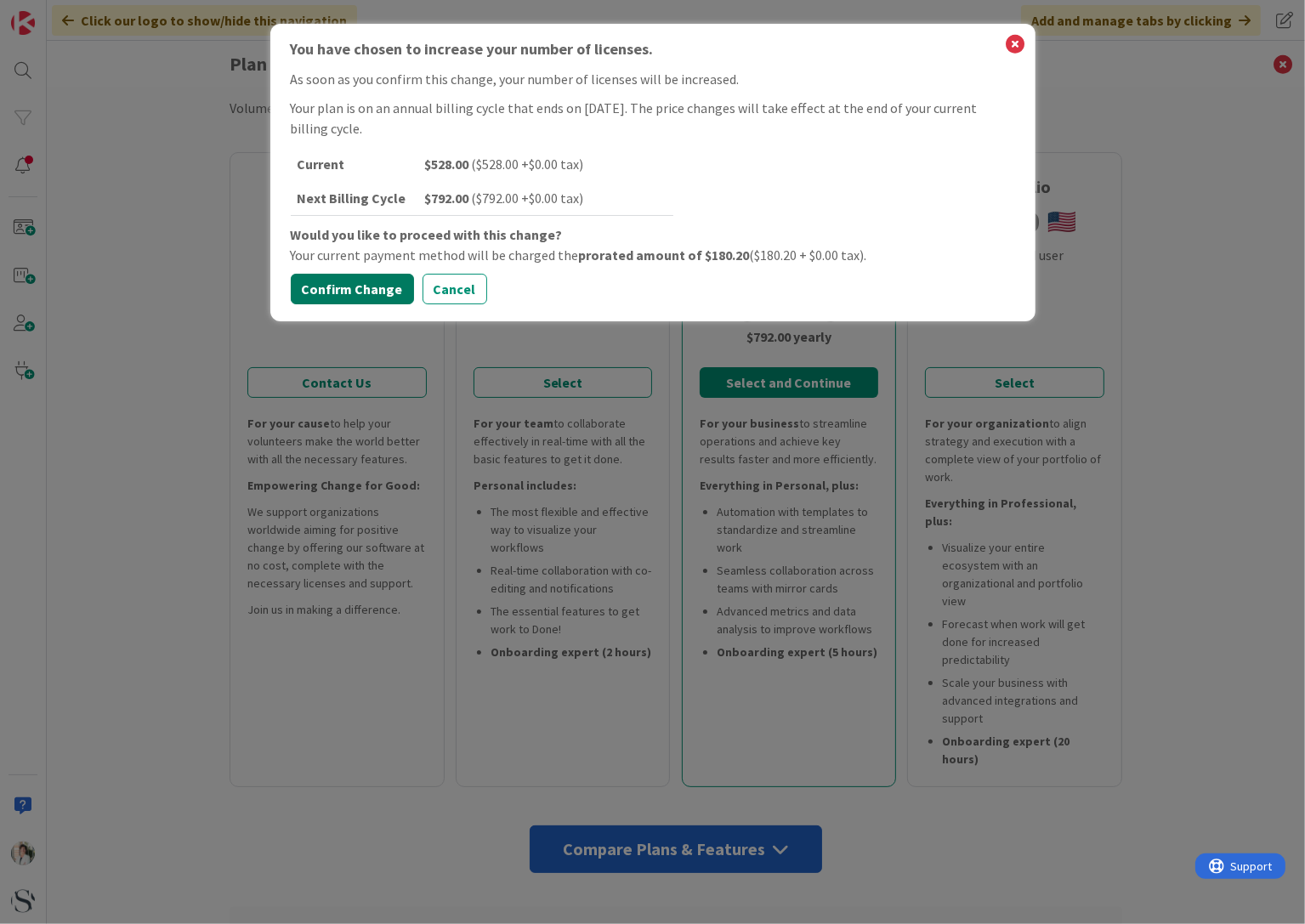
click at [365, 288] on button "Confirm Change" at bounding box center [352, 289] width 123 height 31
